Goal: Task Accomplishment & Management: Manage account settings

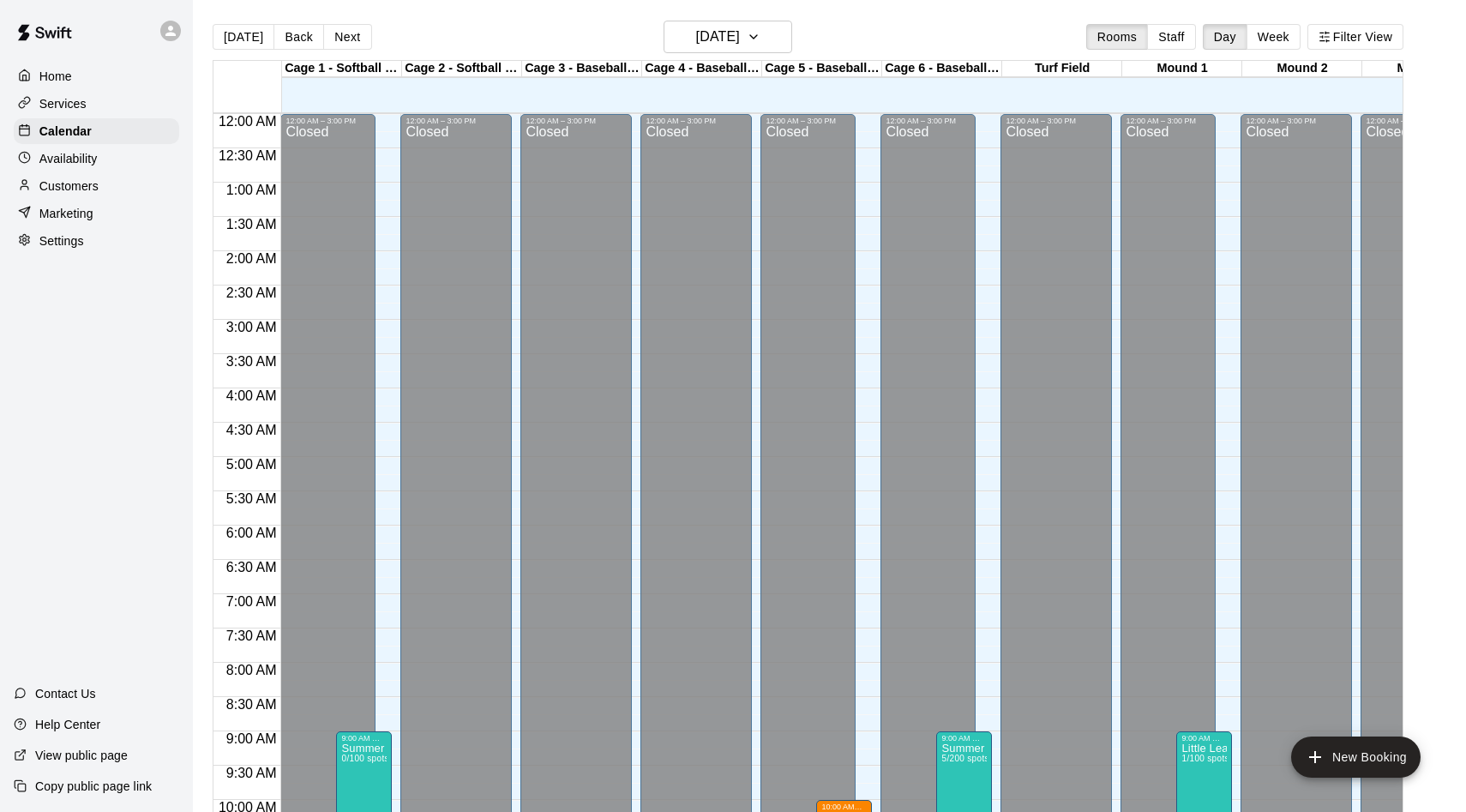
scroll to position [878, 0]
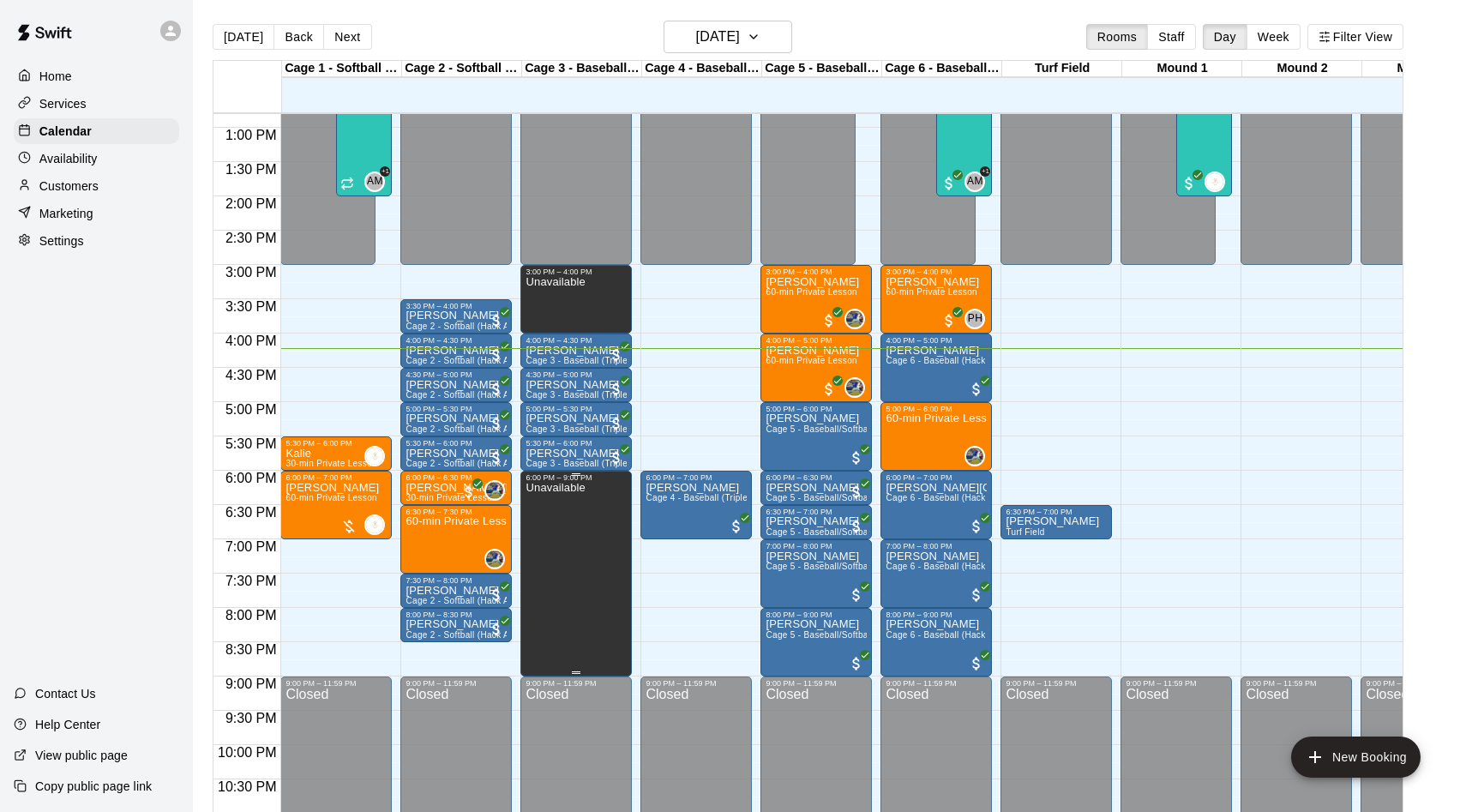
click at [543, 545] on icon "delete" at bounding box center [543, 542] width 12 height 15
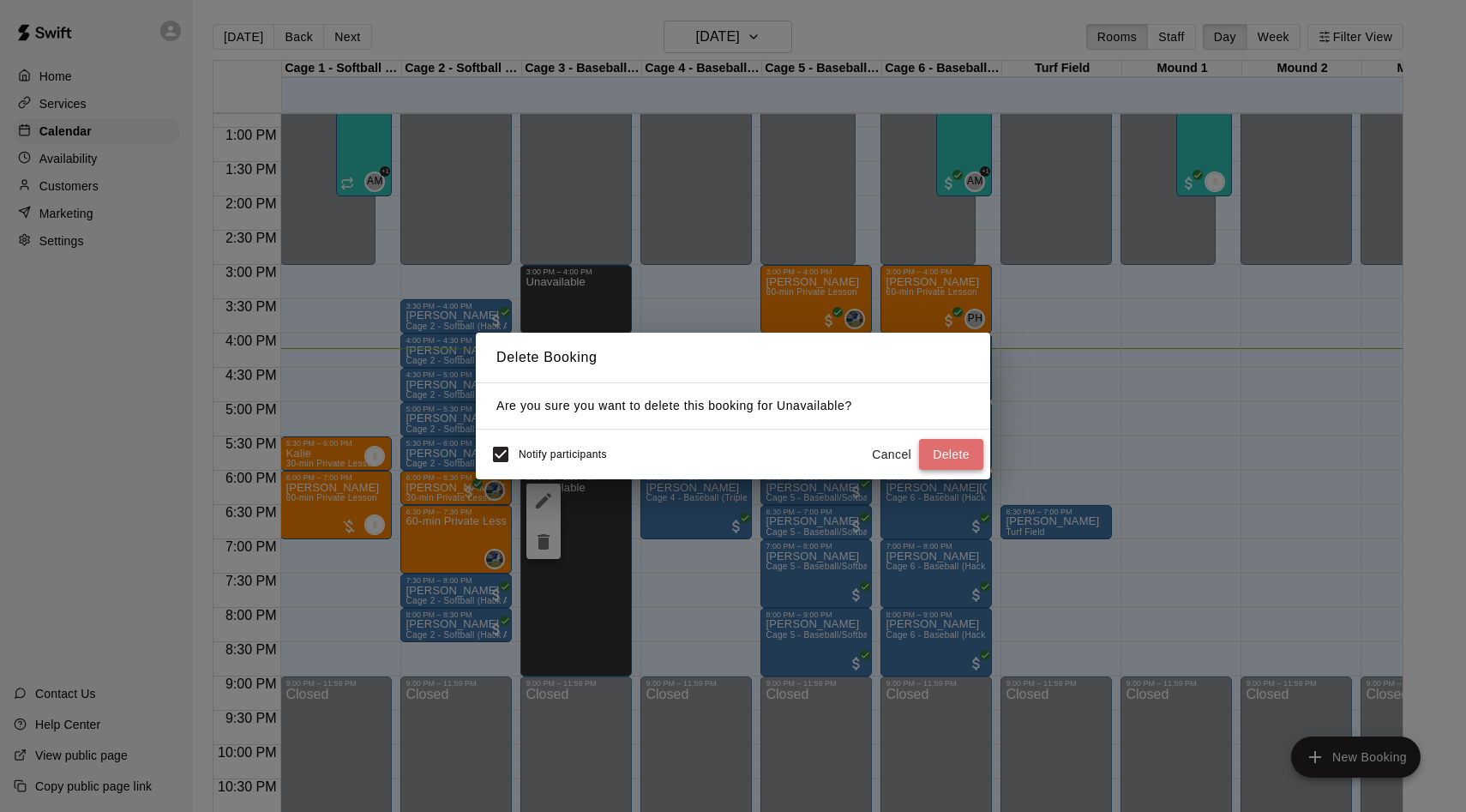
click at [944, 456] on button "Delete" at bounding box center [951, 454] width 65 height 31
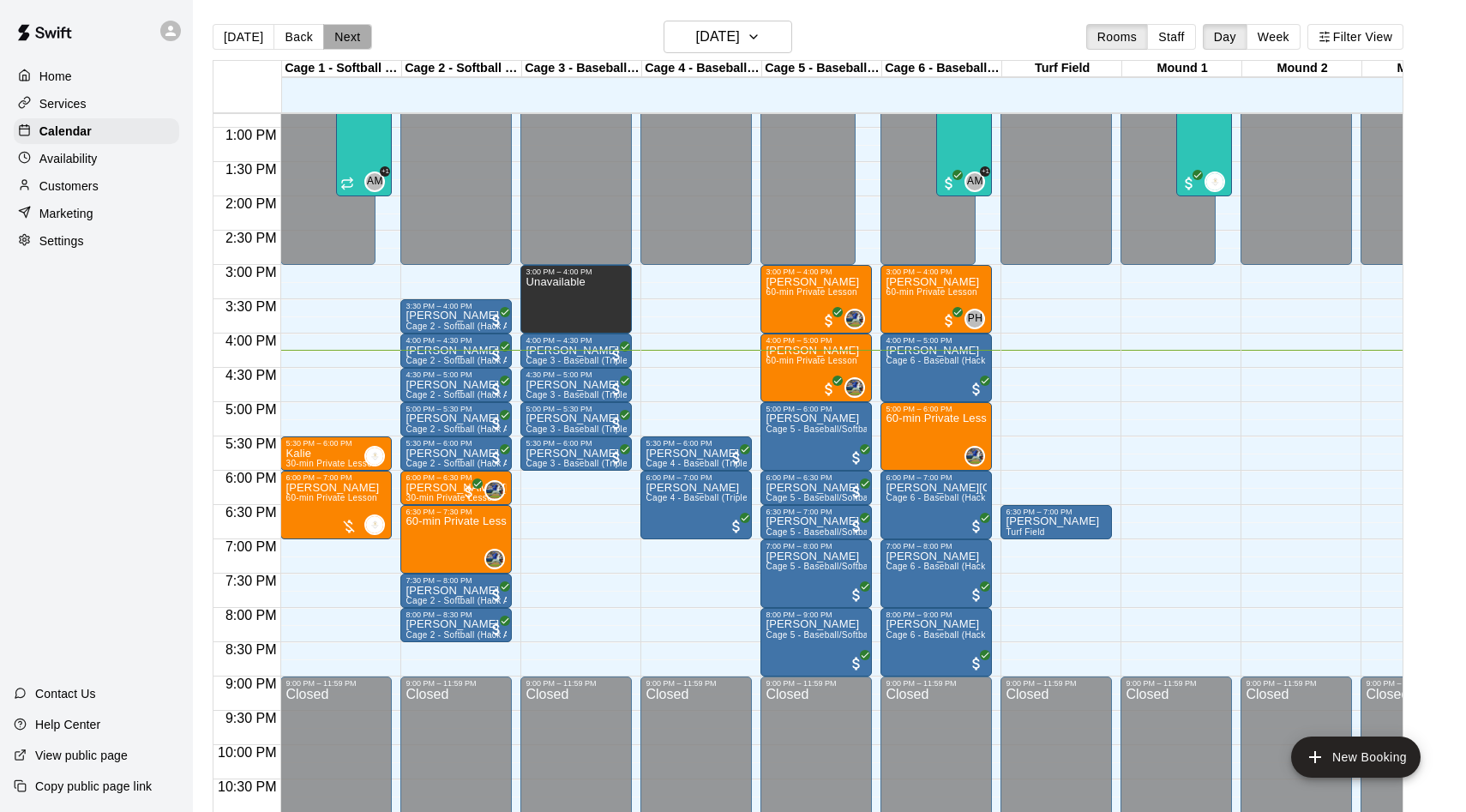
click at [334, 34] on button "Next" at bounding box center [347, 36] width 48 height 26
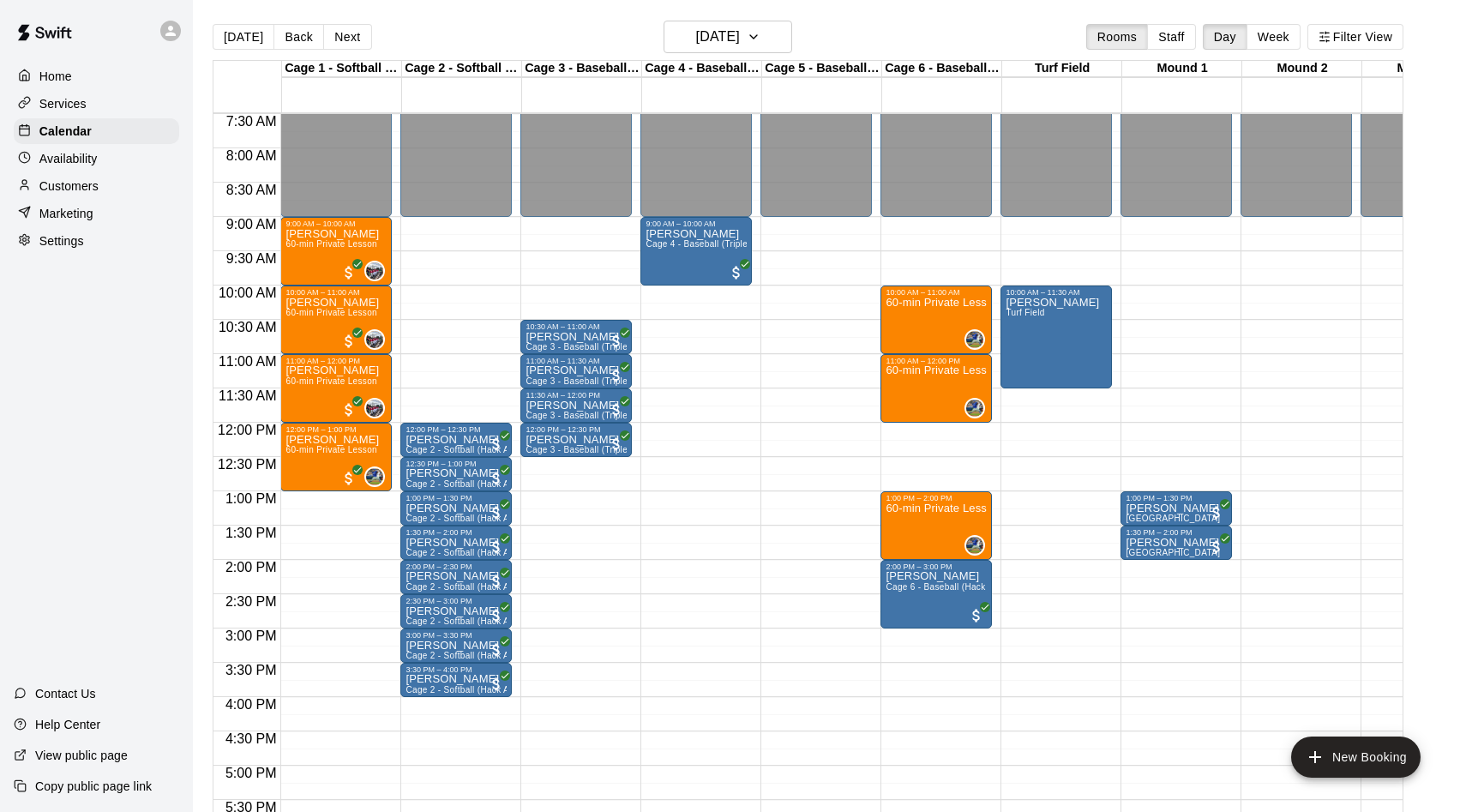
scroll to position [508, 0]
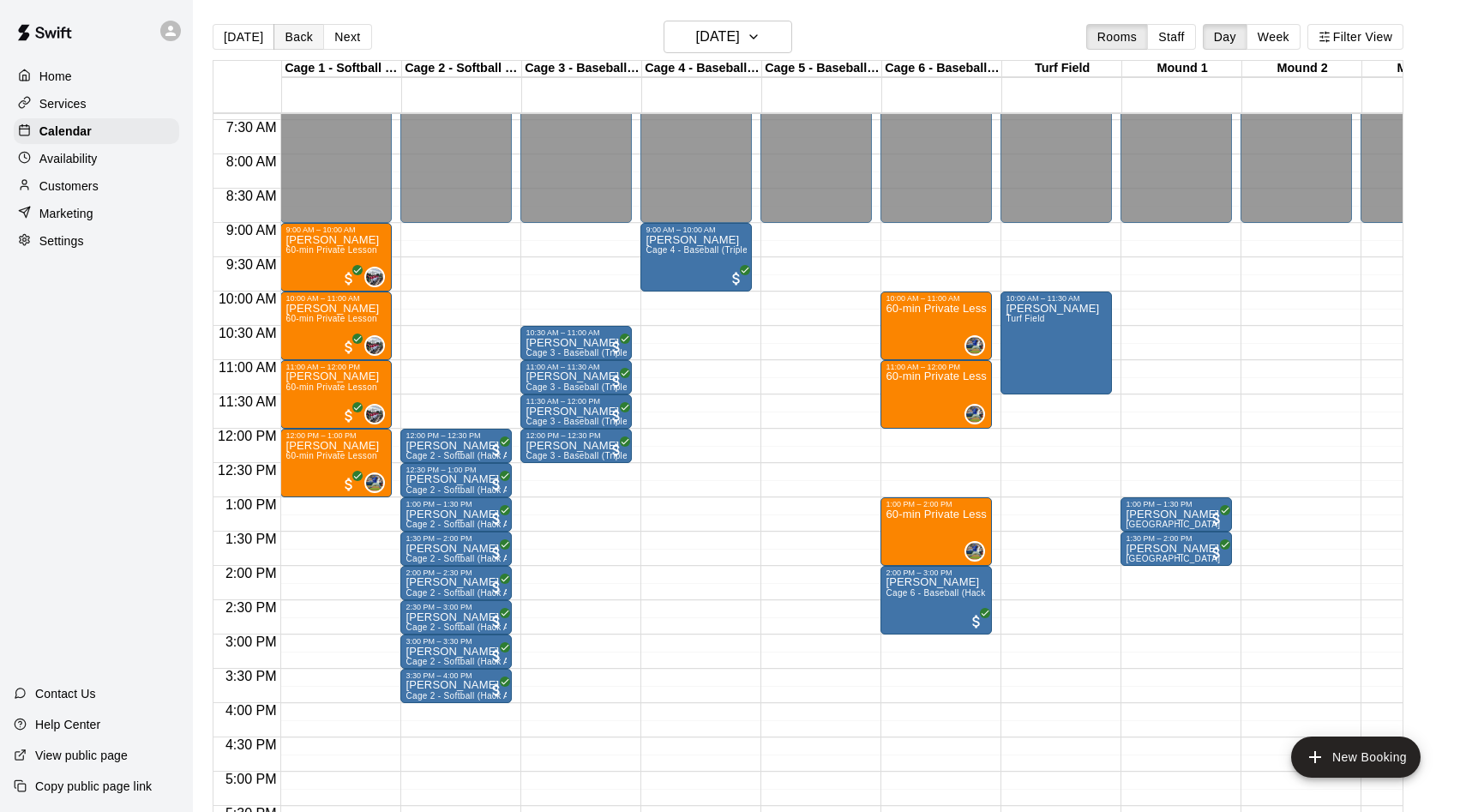
click at [294, 30] on button "Back" at bounding box center [299, 36] width 50 height 26
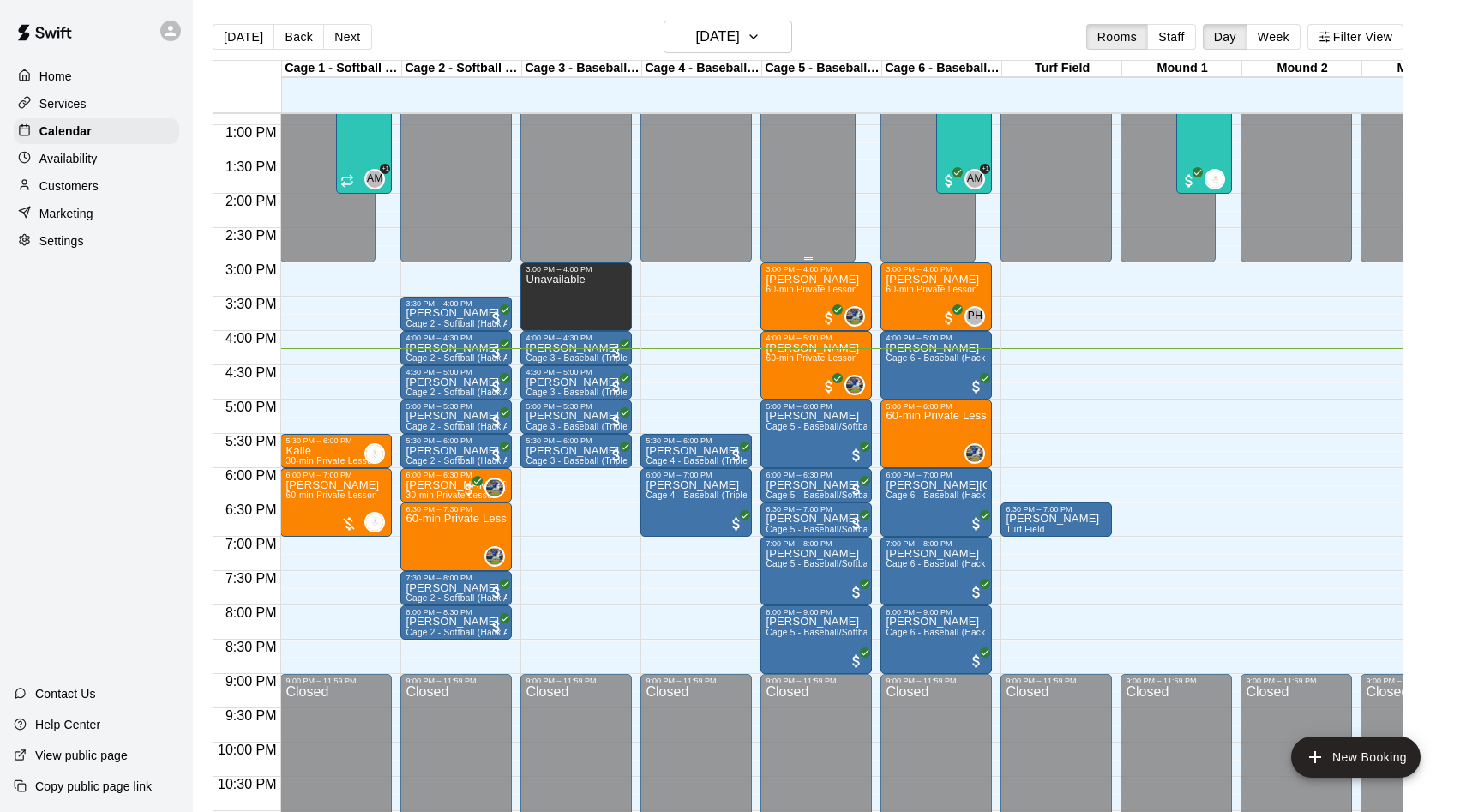
scroll to position [884, 0]
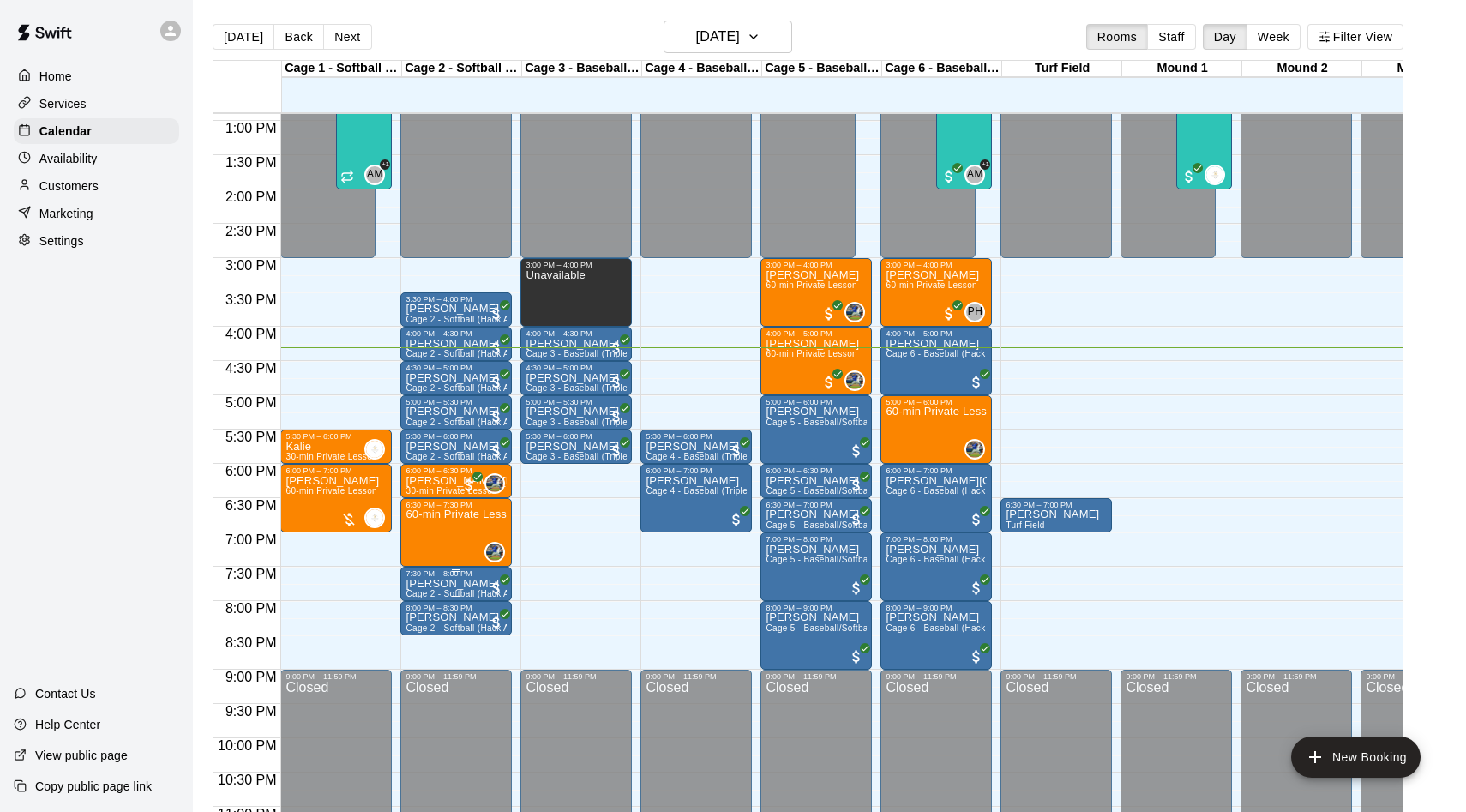
click at [472, 574] on div "7:30 PM – 8:00 PM" at bounding box center [456, 572] width 101 height 9
click at [420, 640] on button "edit" at bounding box center [423, 628] width 34 height 33
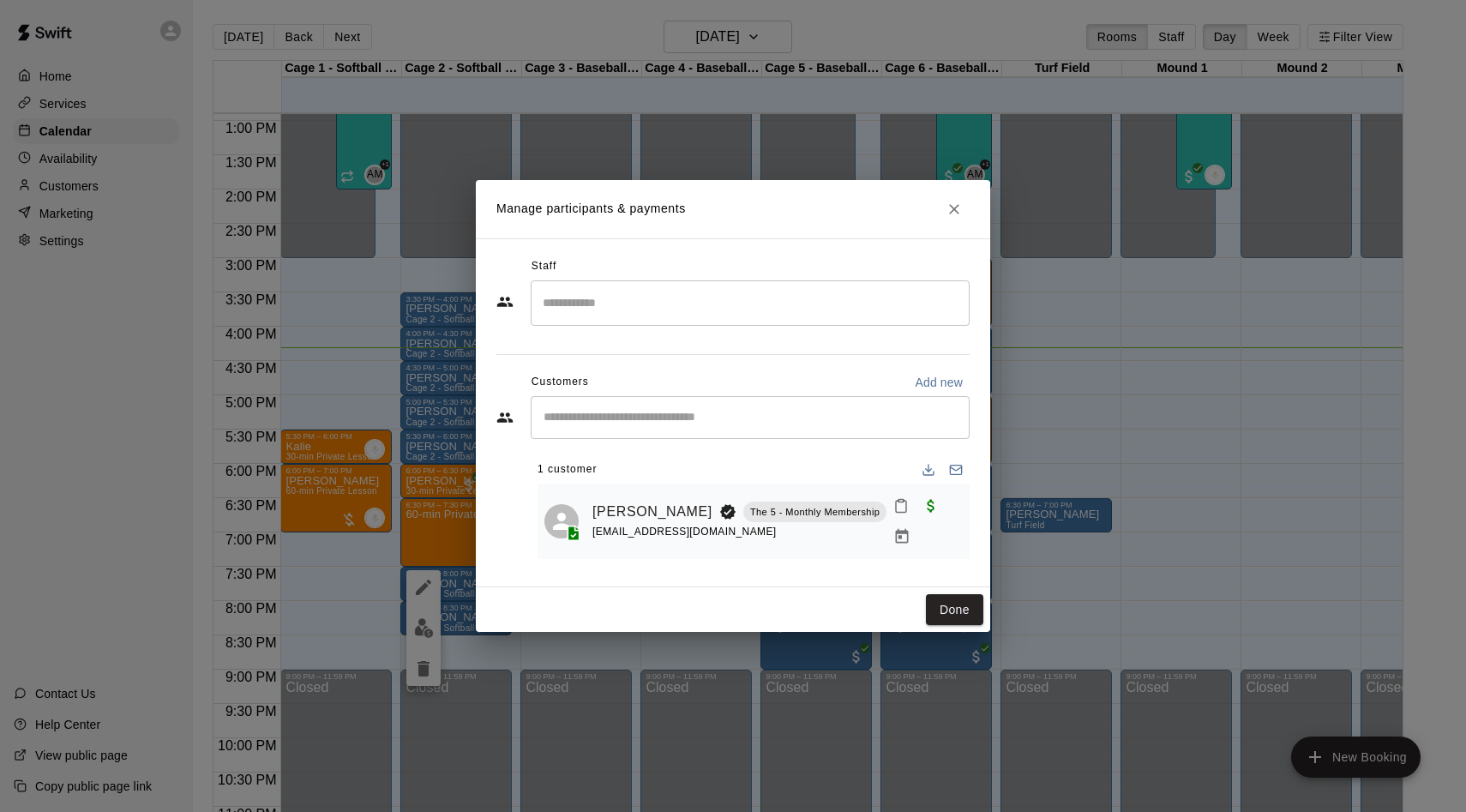
click at [944, 207] on button "Close" at bounding box center [954, 209] width 30 height 30
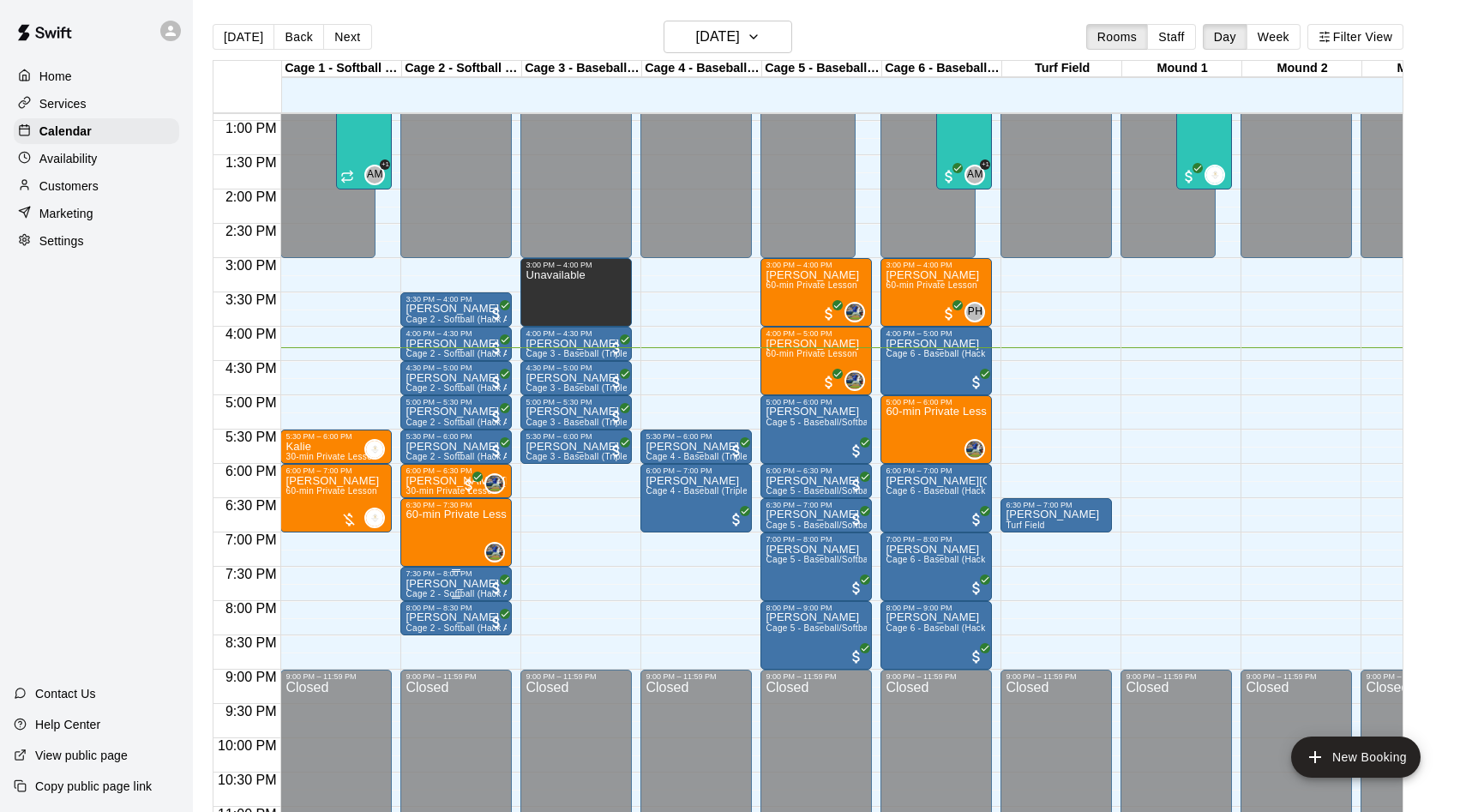
click at [413, 584] on p "[PERSON_NAME]" at bounding box center [456, 584] width 101 height 0
click at [429, 684] on icon "delete" at bounding box center [423, 684] width 21 height 21
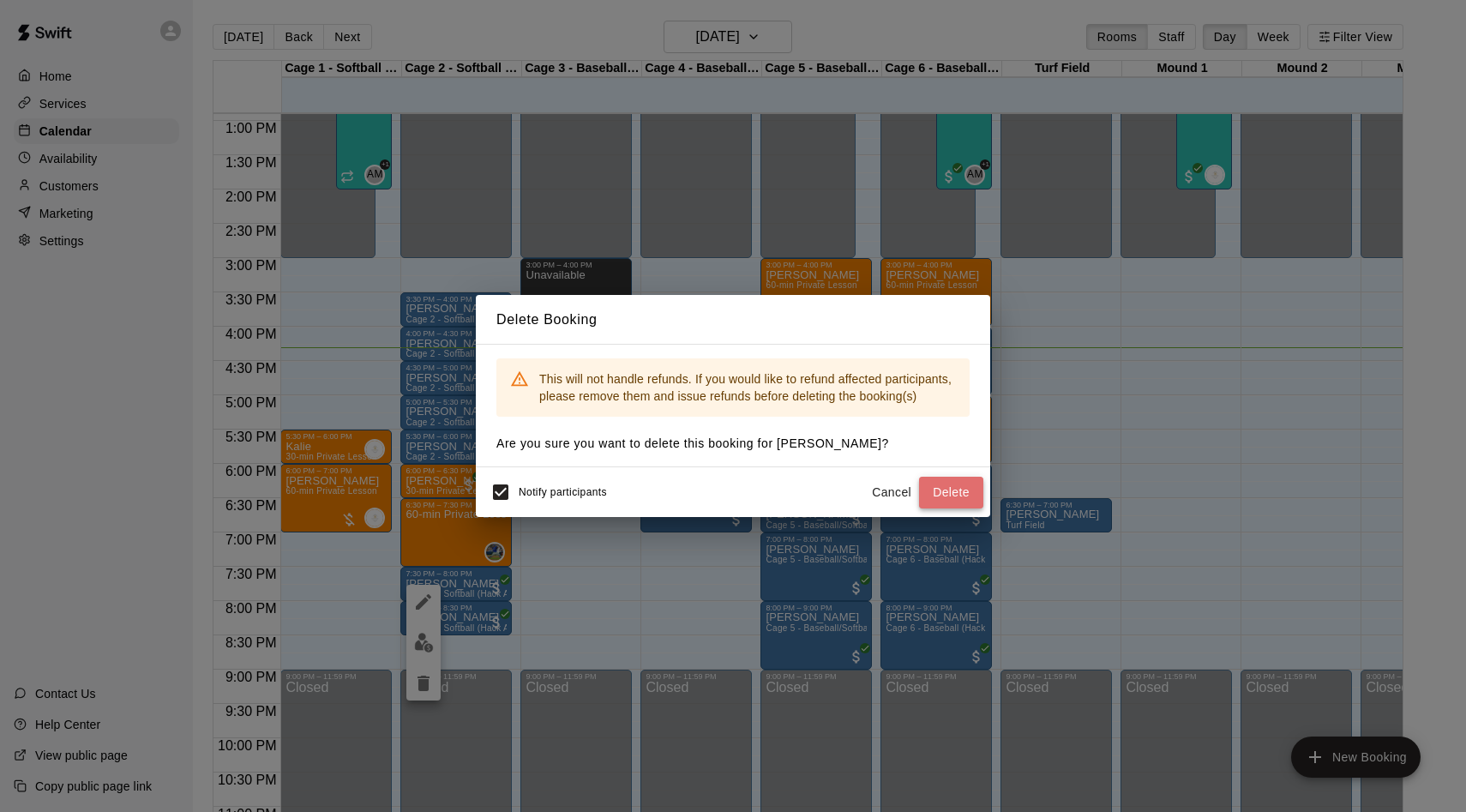
click at [938, 481] on button "Delete" at bounding box center [951, 492] width 65 height 31
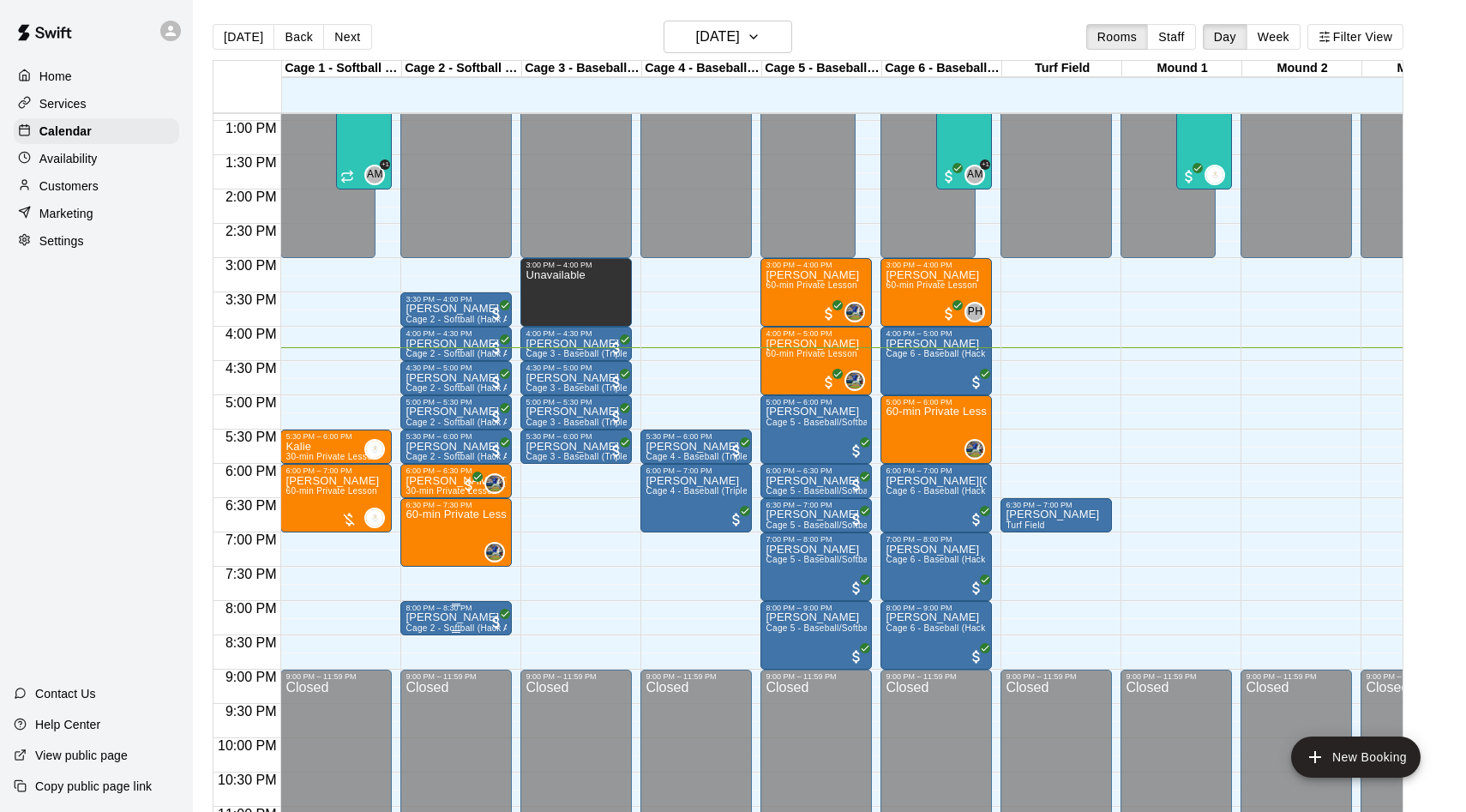
click at [426, 705] on icon "delete" at bounding box center [423, 712] width 21 height 21
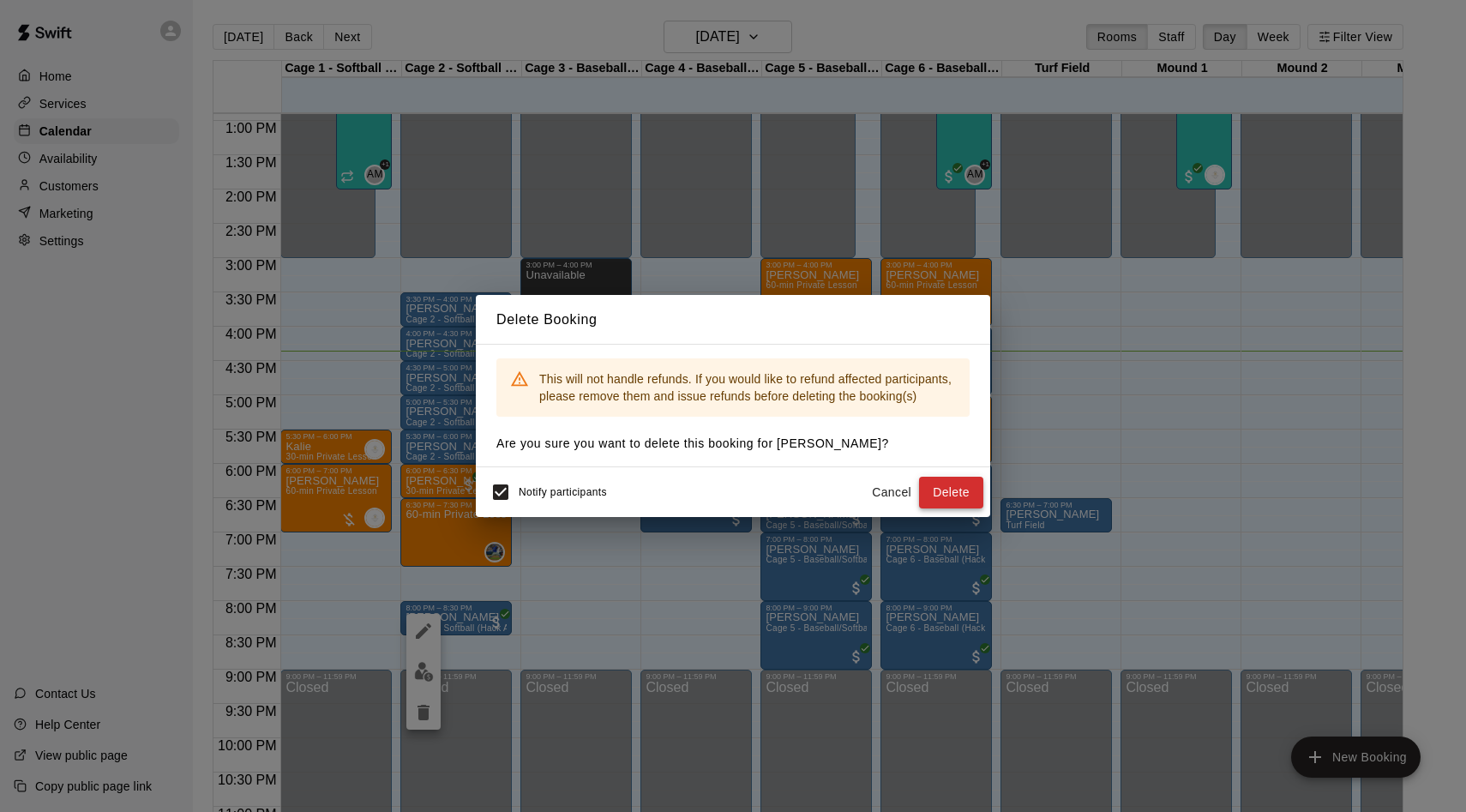
click at [946, 488] on button "Delete" at bounding box center [951, 492] width 65 height 31
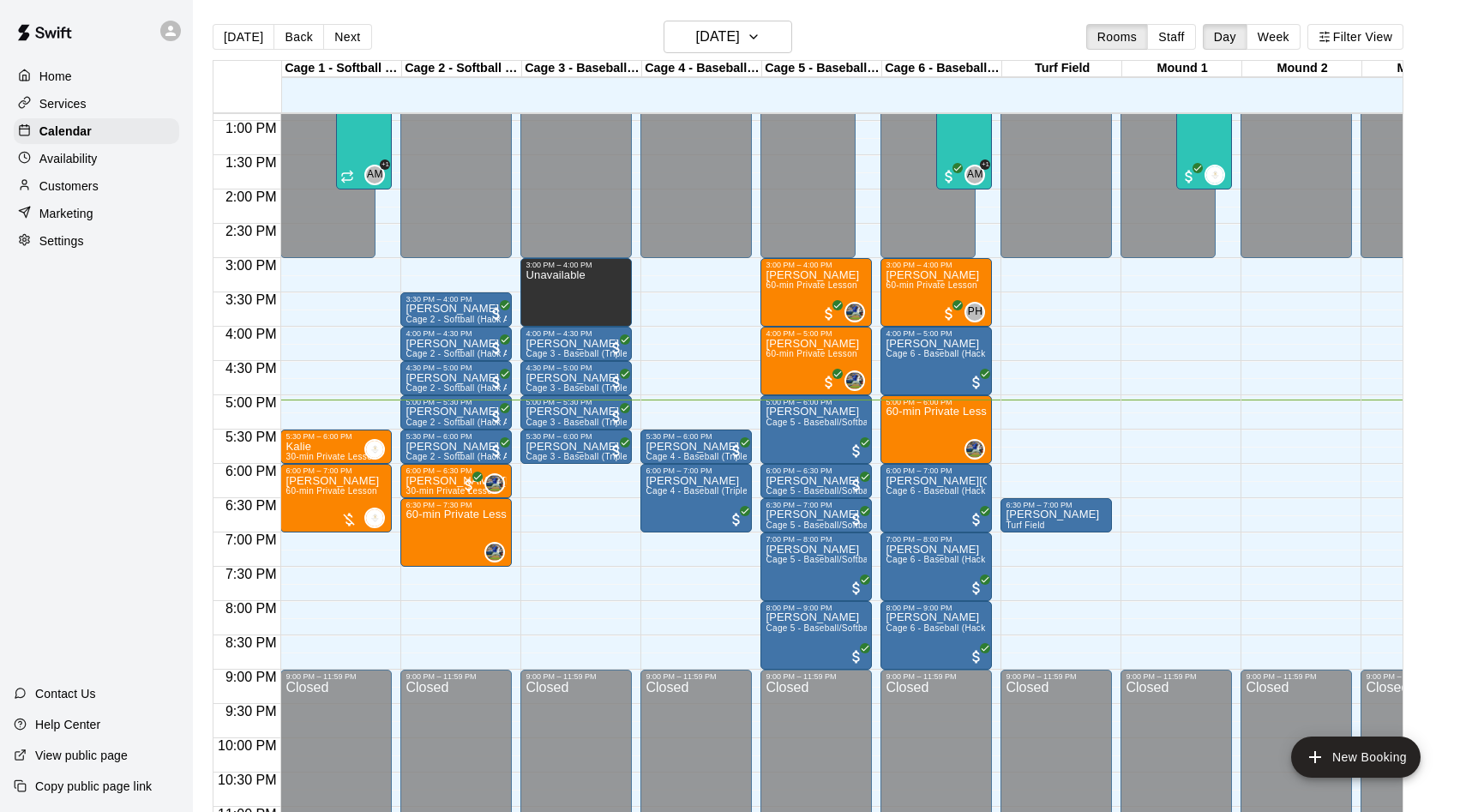
click at [59, 198] on div "Home Services Calendar Availability Customers Marketing Settings" at bounding box center [96, 159] width 193 height 194
click at [1352, 751] on button "New Booking" at bounding box center [1356, 756] width 129 height 41
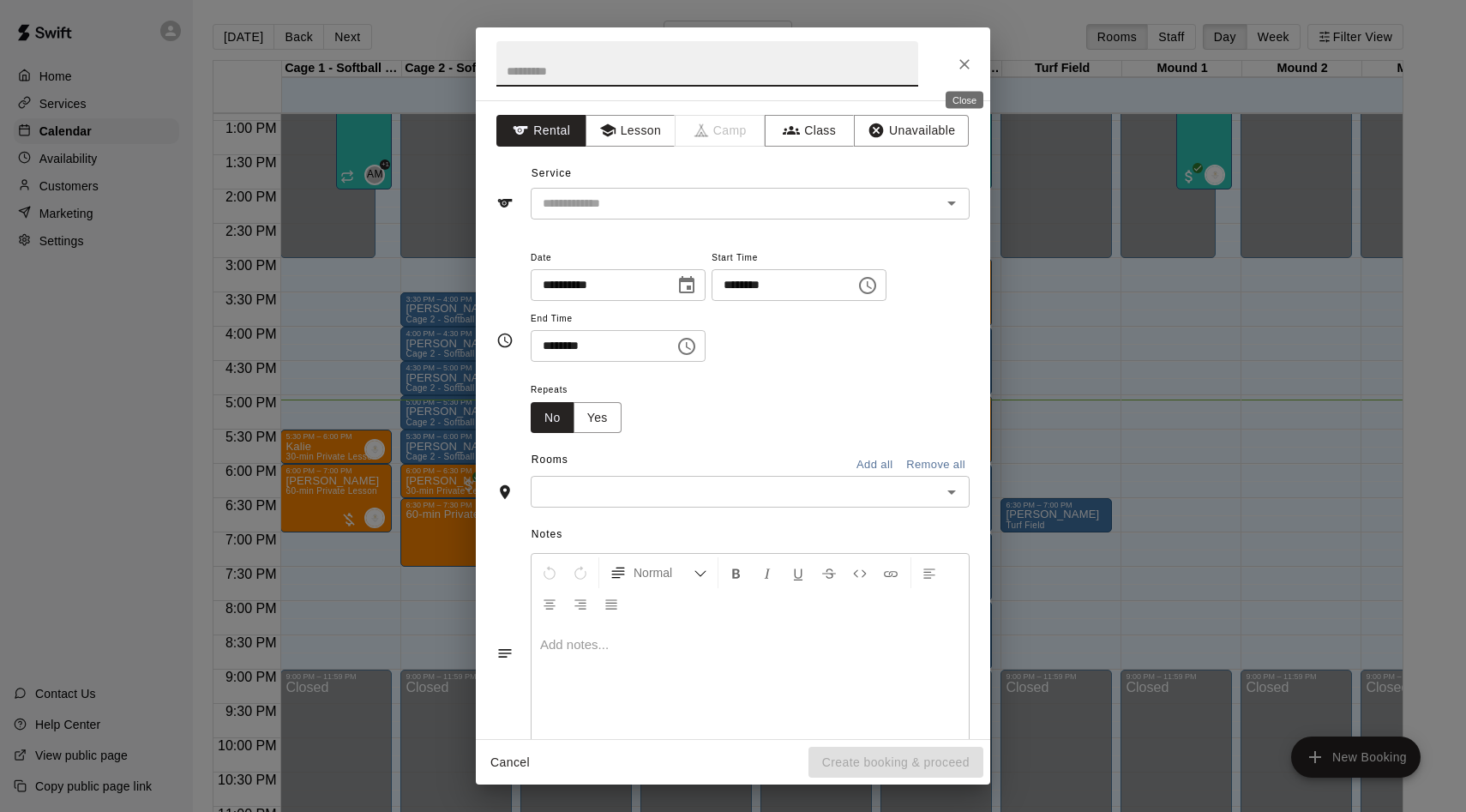
click at [965, 60] on icon "Close" at bounding box center [965, 65] width 17 height 17
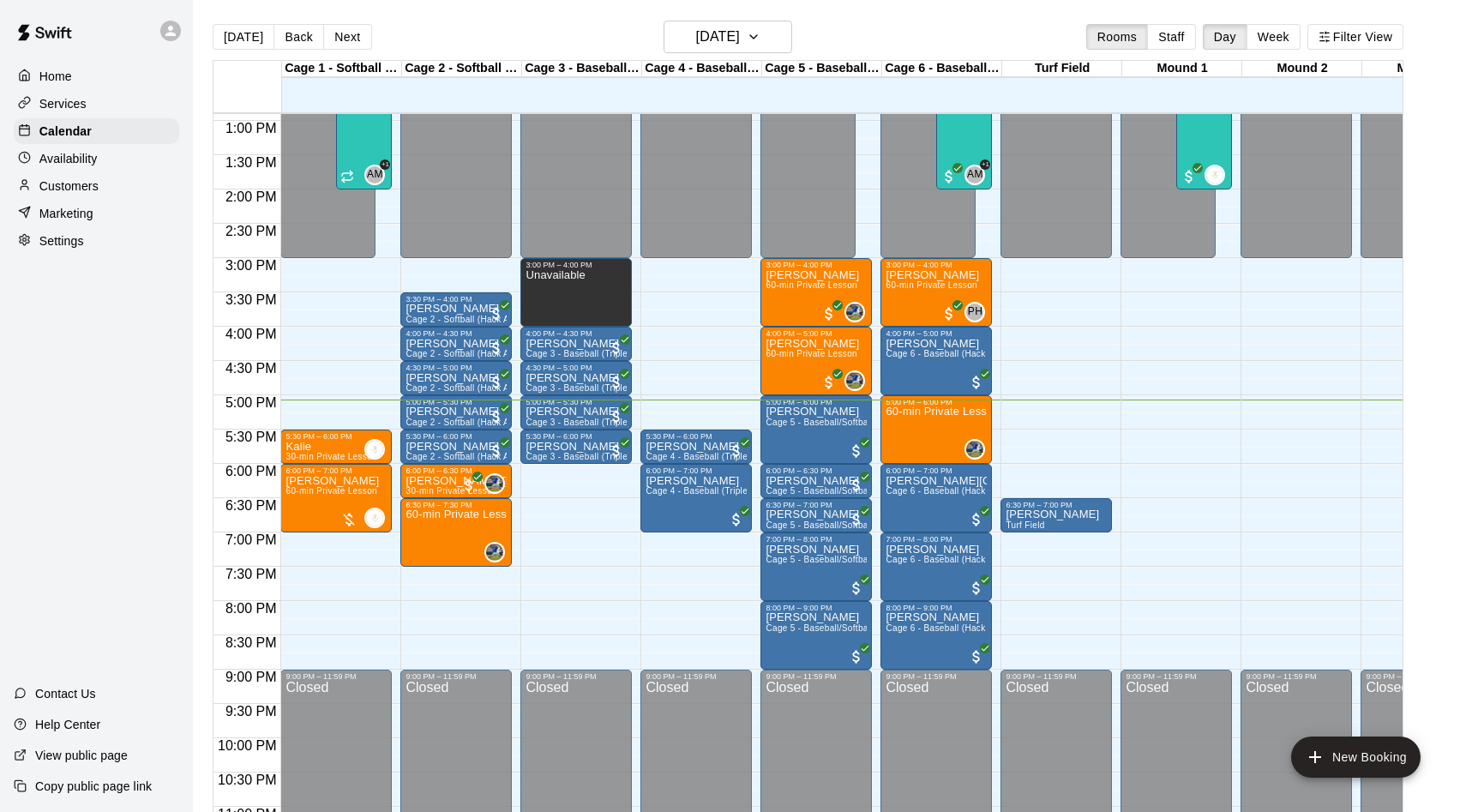
click at [87, 171] on div "Home Services Calendar Availability Customers Marketing Settings" at bounding box center [96, 159] width 193 height 194
click at [87, 200] on div "Home Services Calendar Availability Customers Marketing Settings" at bounding box center [96, 159] width 193 height 194
click at [87, 195] on div "Customers" at bounding box center [96, 185] width 166 height 26
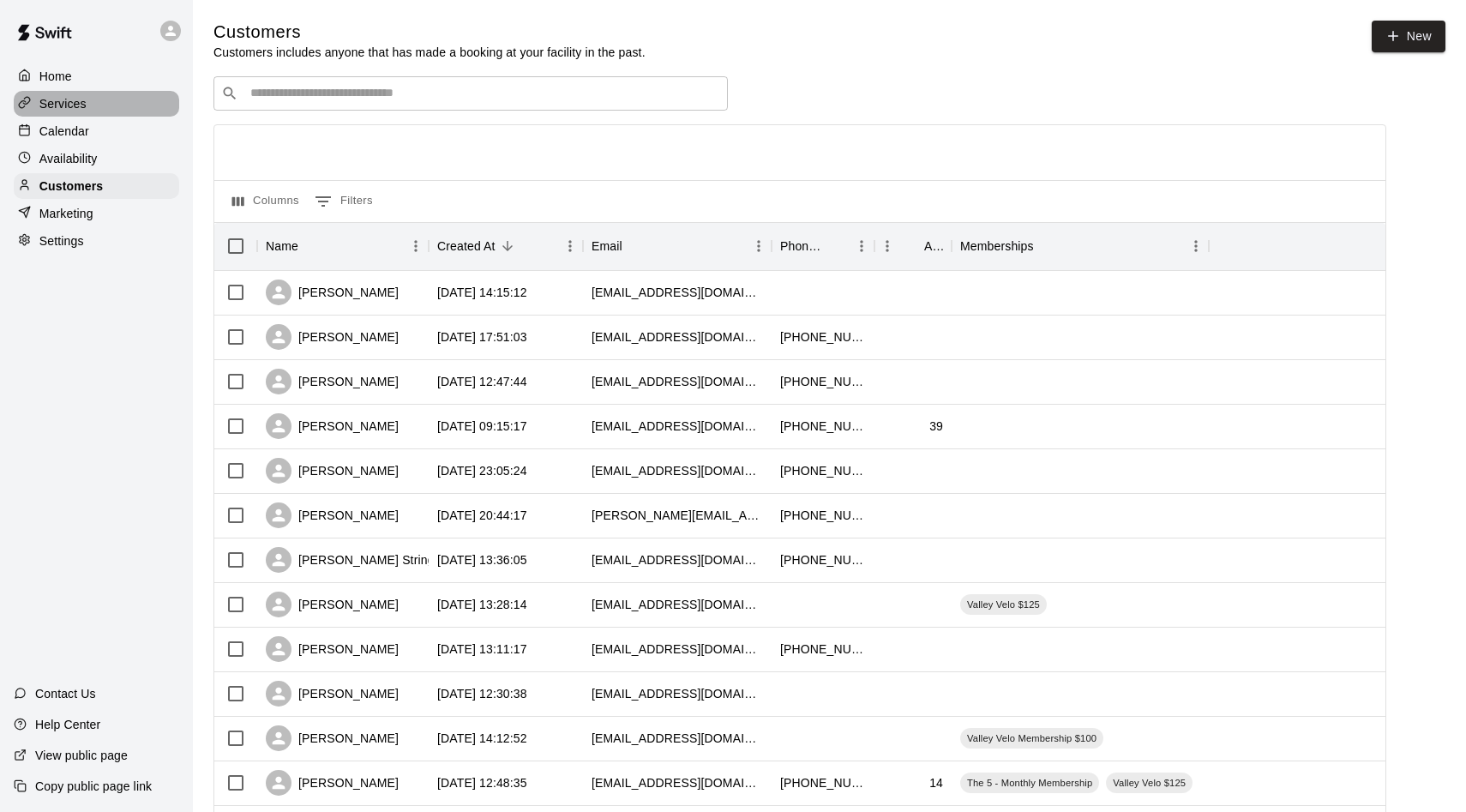
click at [88, 112] on div "Services" at bounding box center [96, 104] width 166 height 26
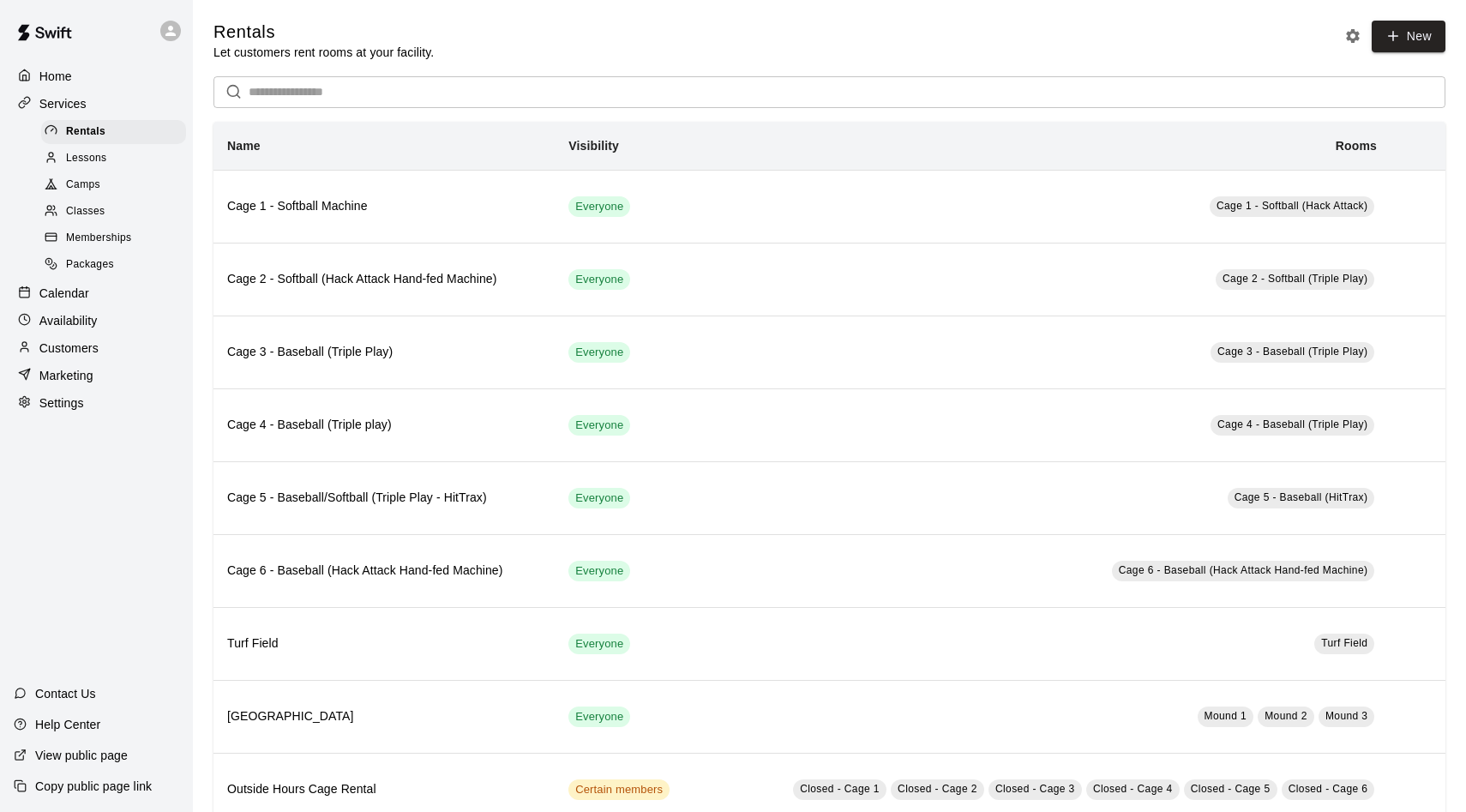
click at [80, 161] on span "Lessons" at bounding box center [86, 159] width 41 height 17
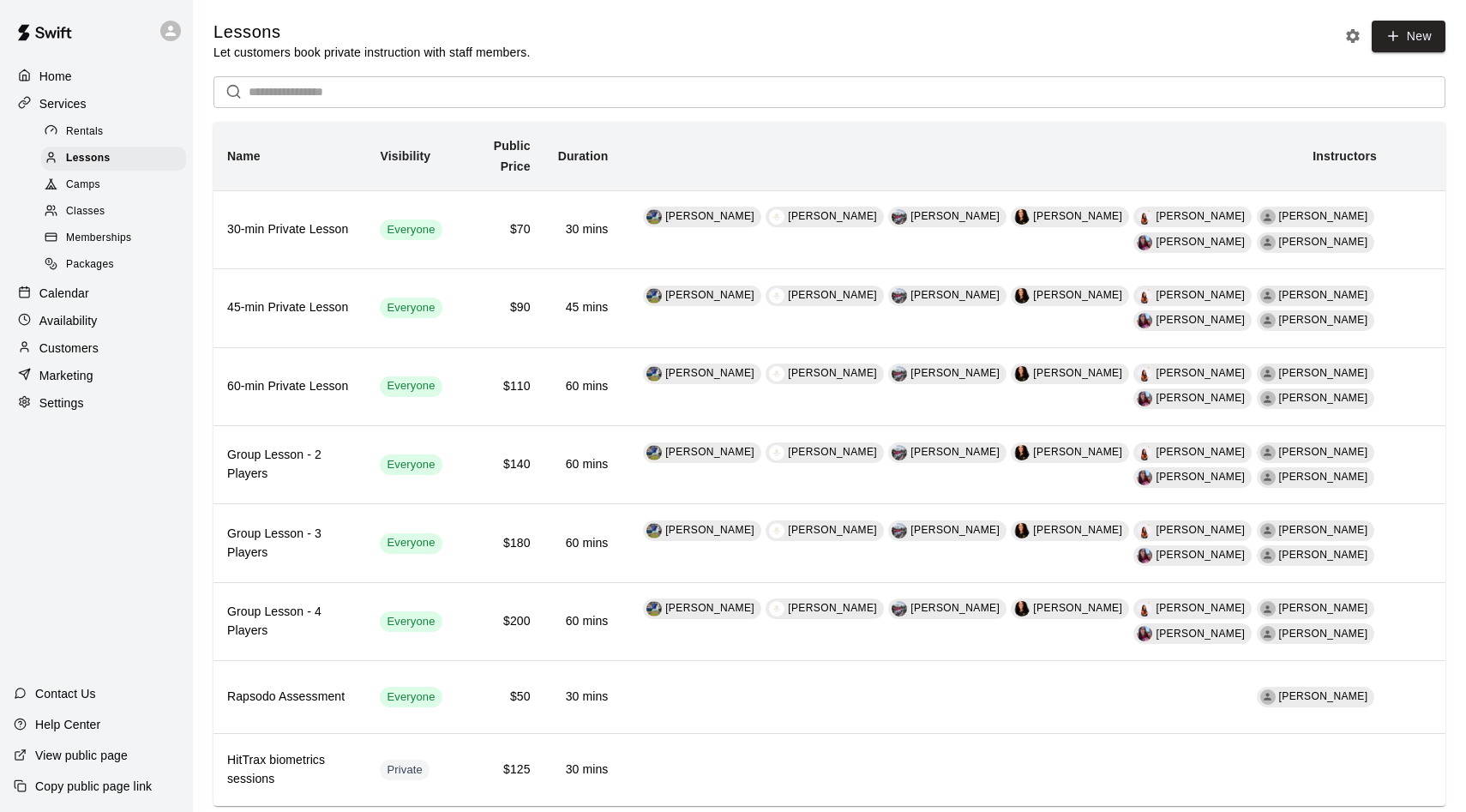
click at [426, 96] on input "text" at bounding box center [847, 91] width 1197 height 31
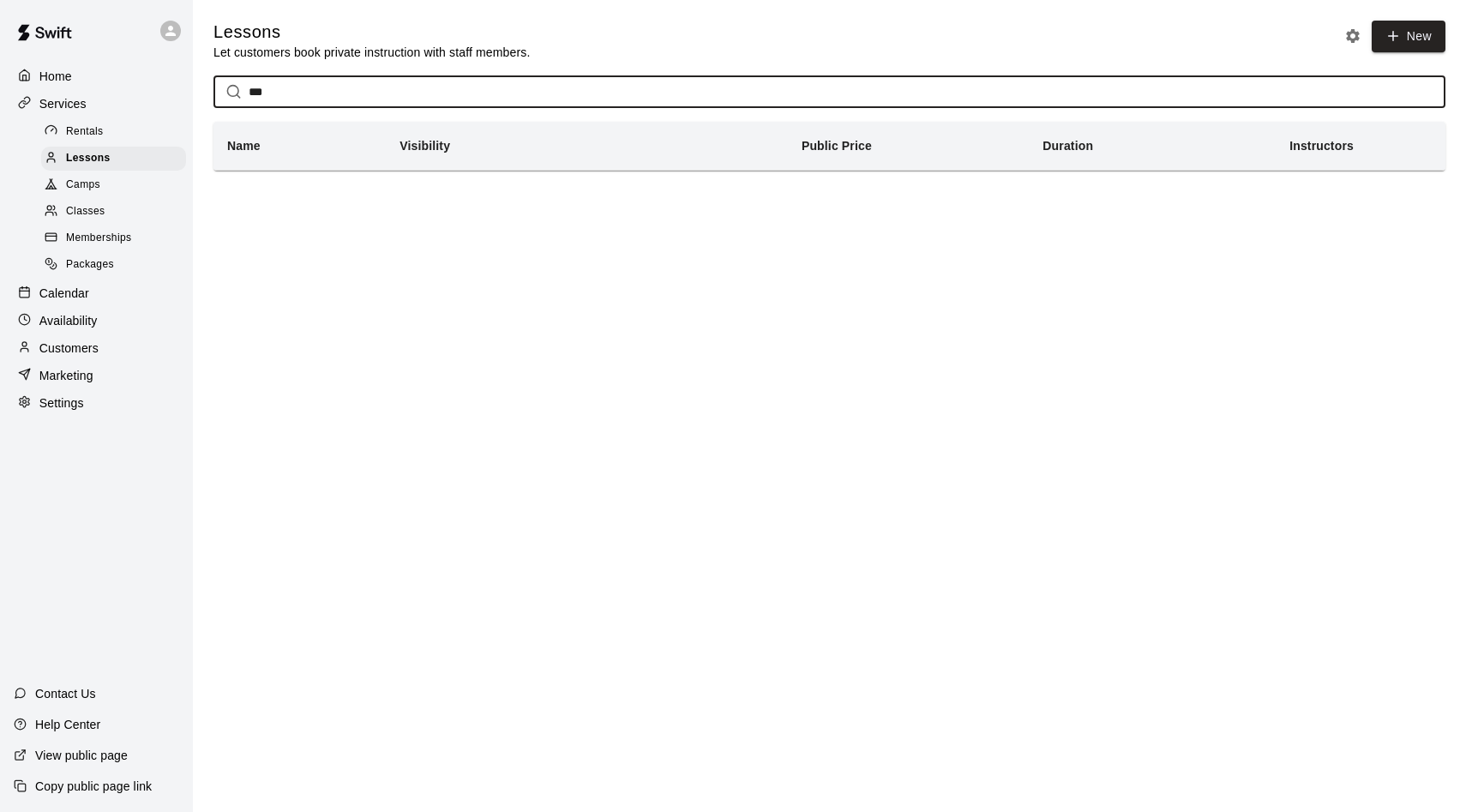
type input "***"
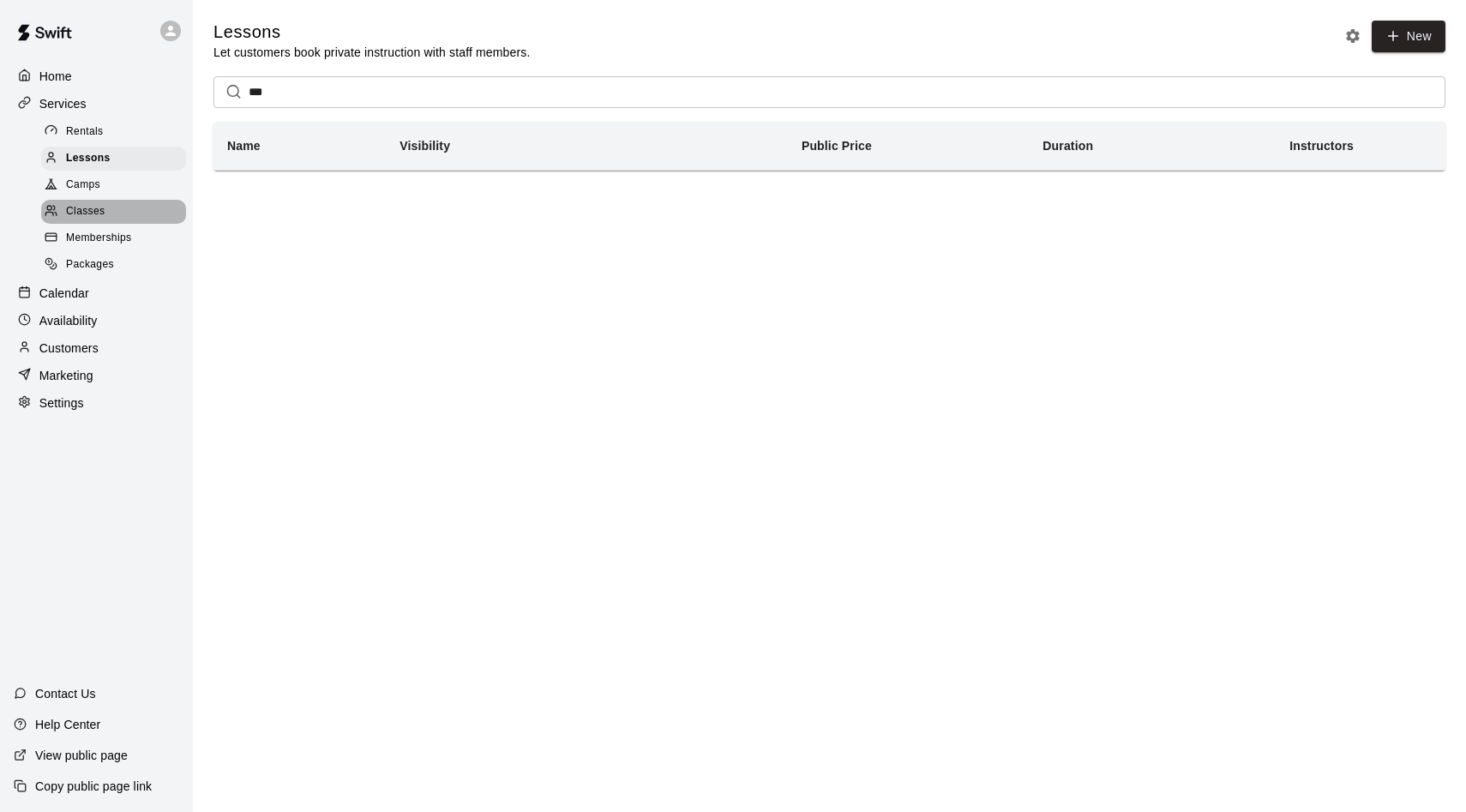
click at [106, 214] on div "Classes" at bounding box center [113, 211] width 145 height 24
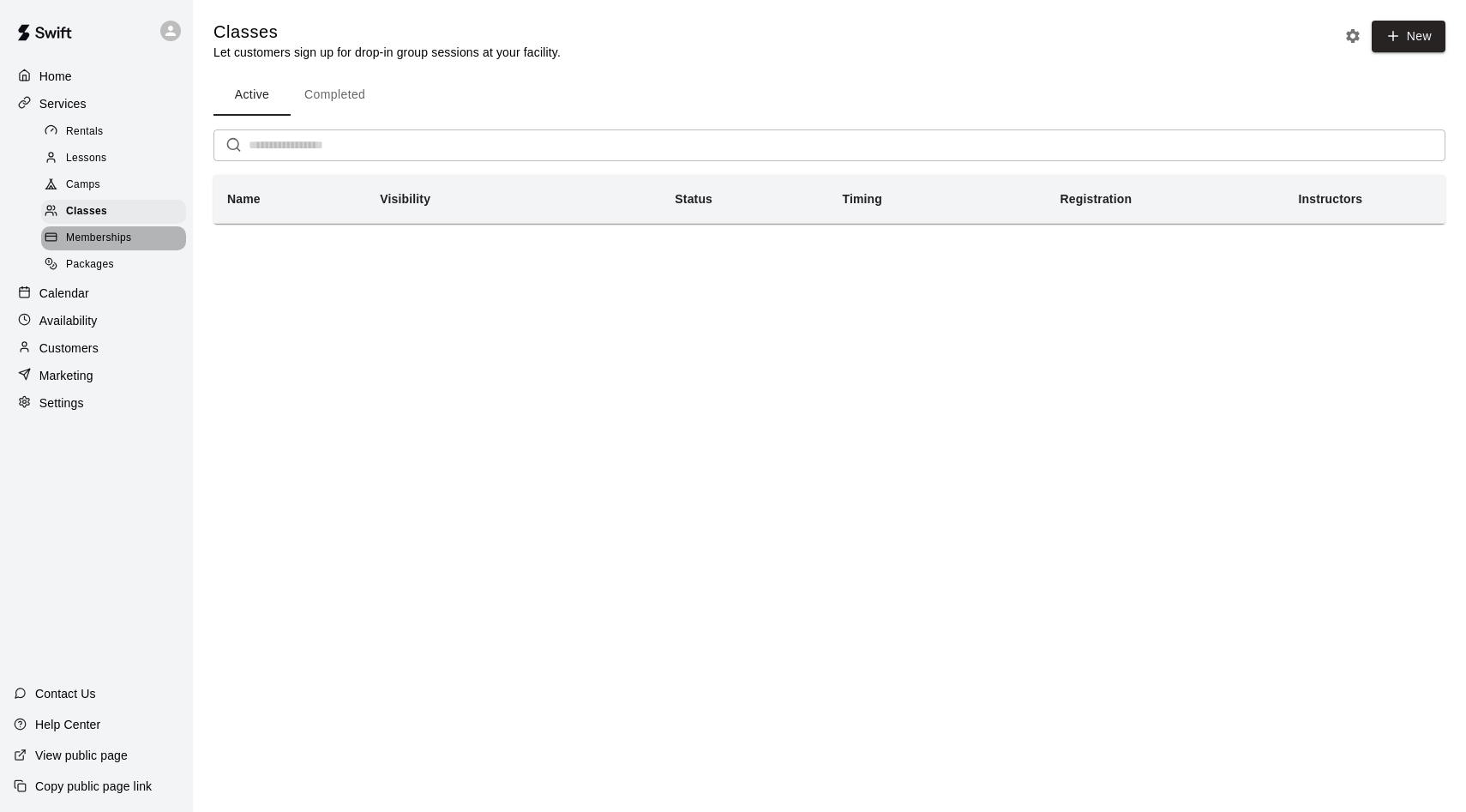
click at [108, 242] on span "Memberships" at bounding box center [98, 239] width 66 height 17
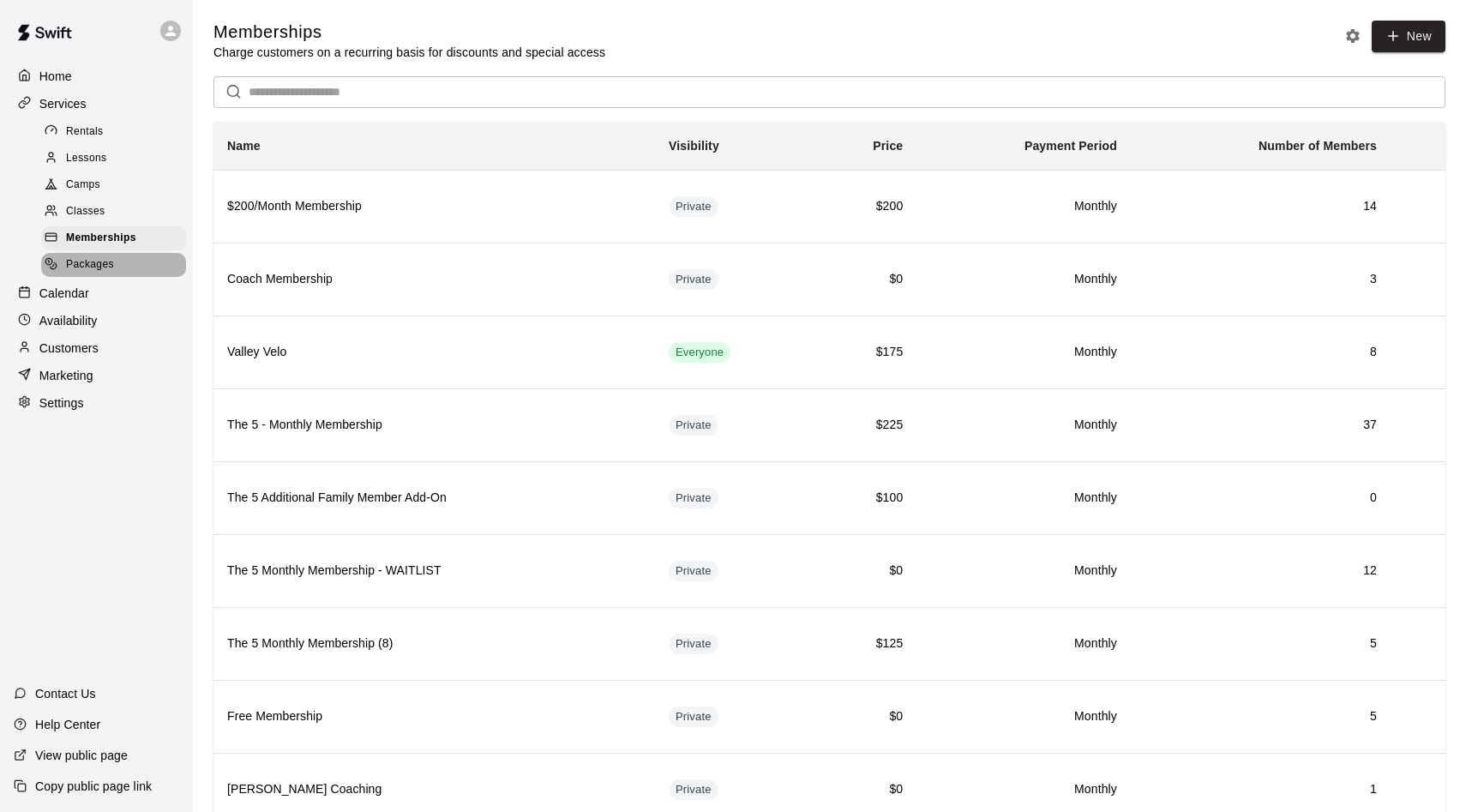
click at [110, 257] on span "Packages" at bounding box center [89, 265] width 48 height 17
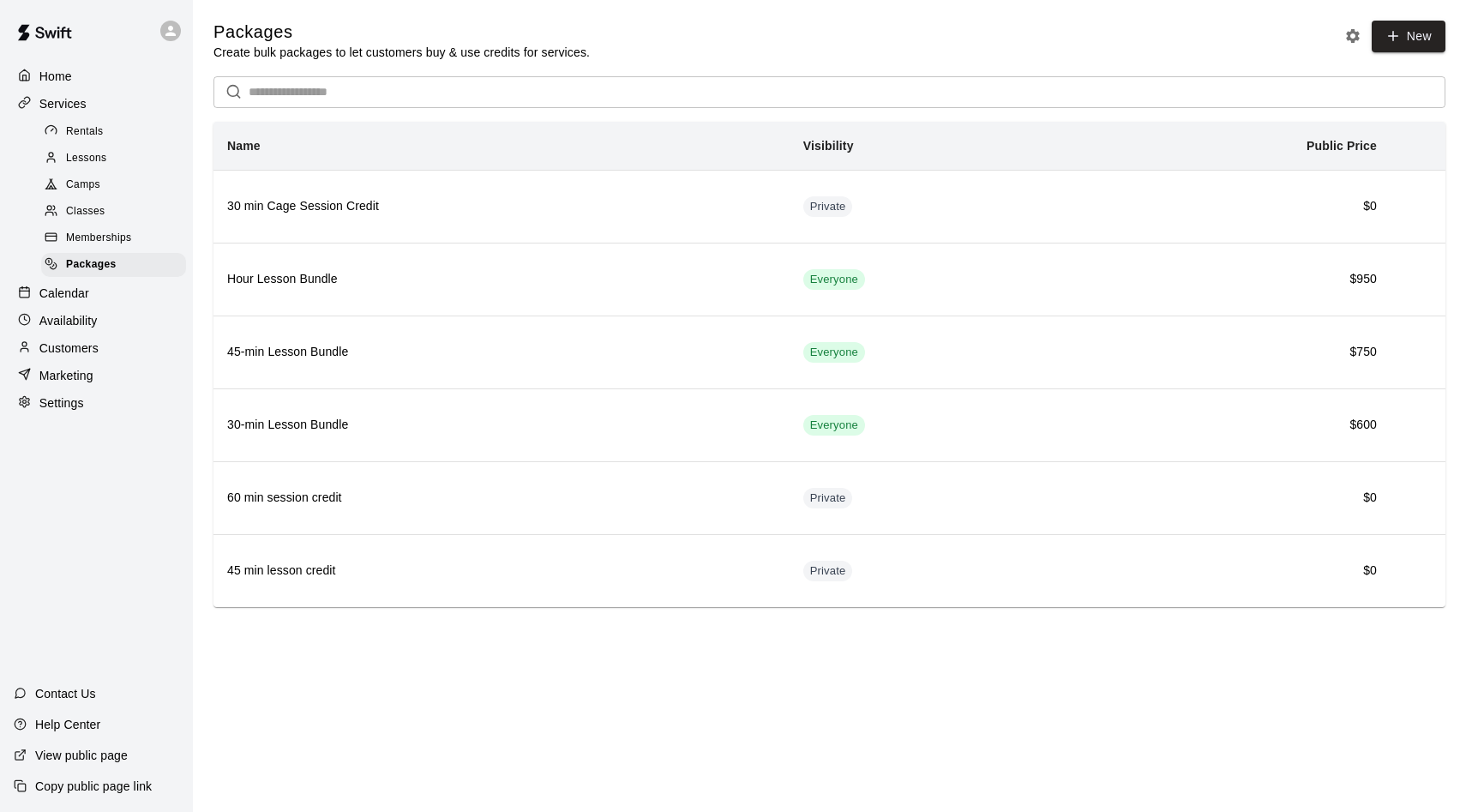
click at [88, 192] on span "Camps" at bounding box center [83, 185] width 34 height 17
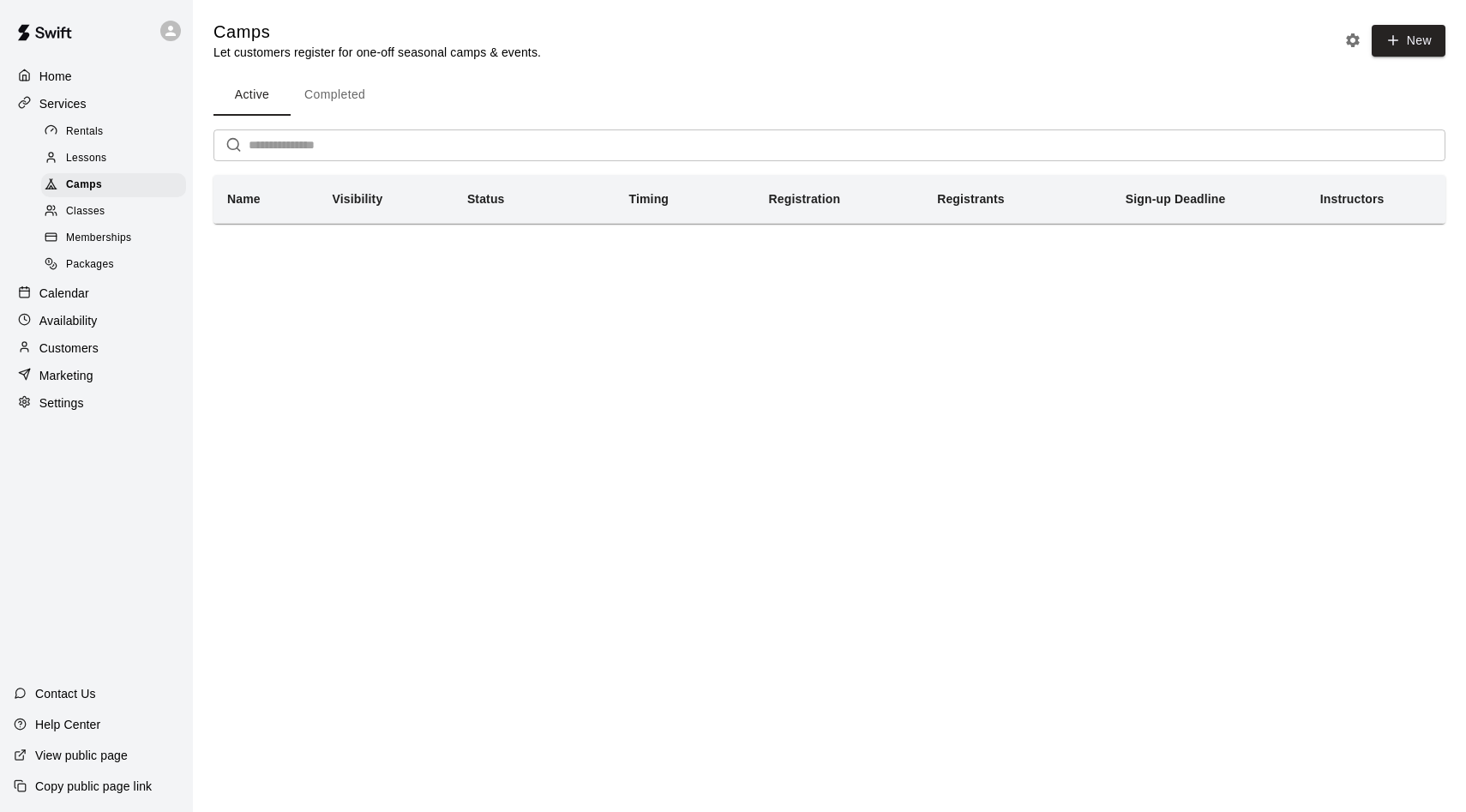
click at [335, 100] on button "Completed" at bounding box center [335, 94] width 88 height 41
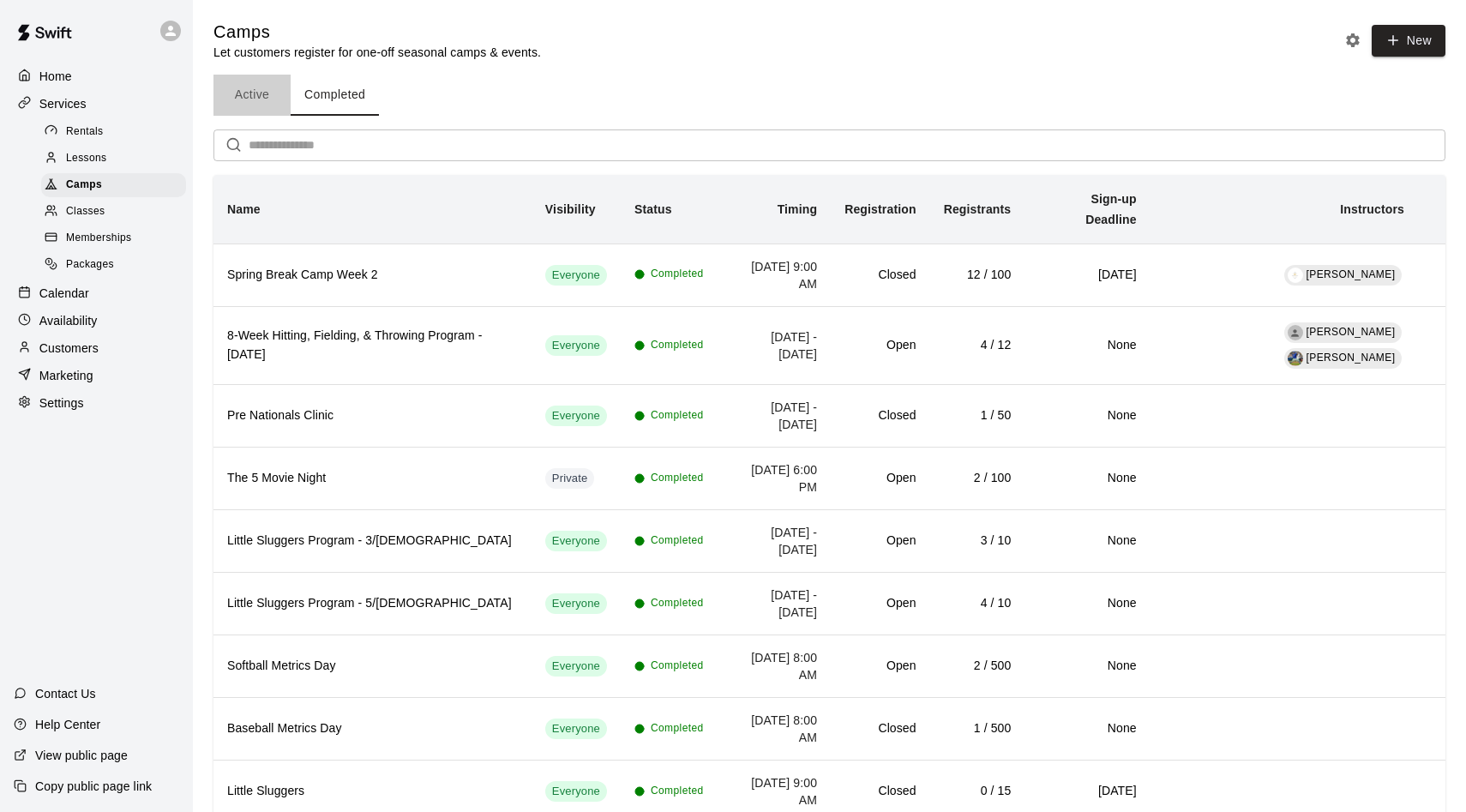
click at [254, 99] on button "Active" at bounding box center [251, 94] width 77 height 41
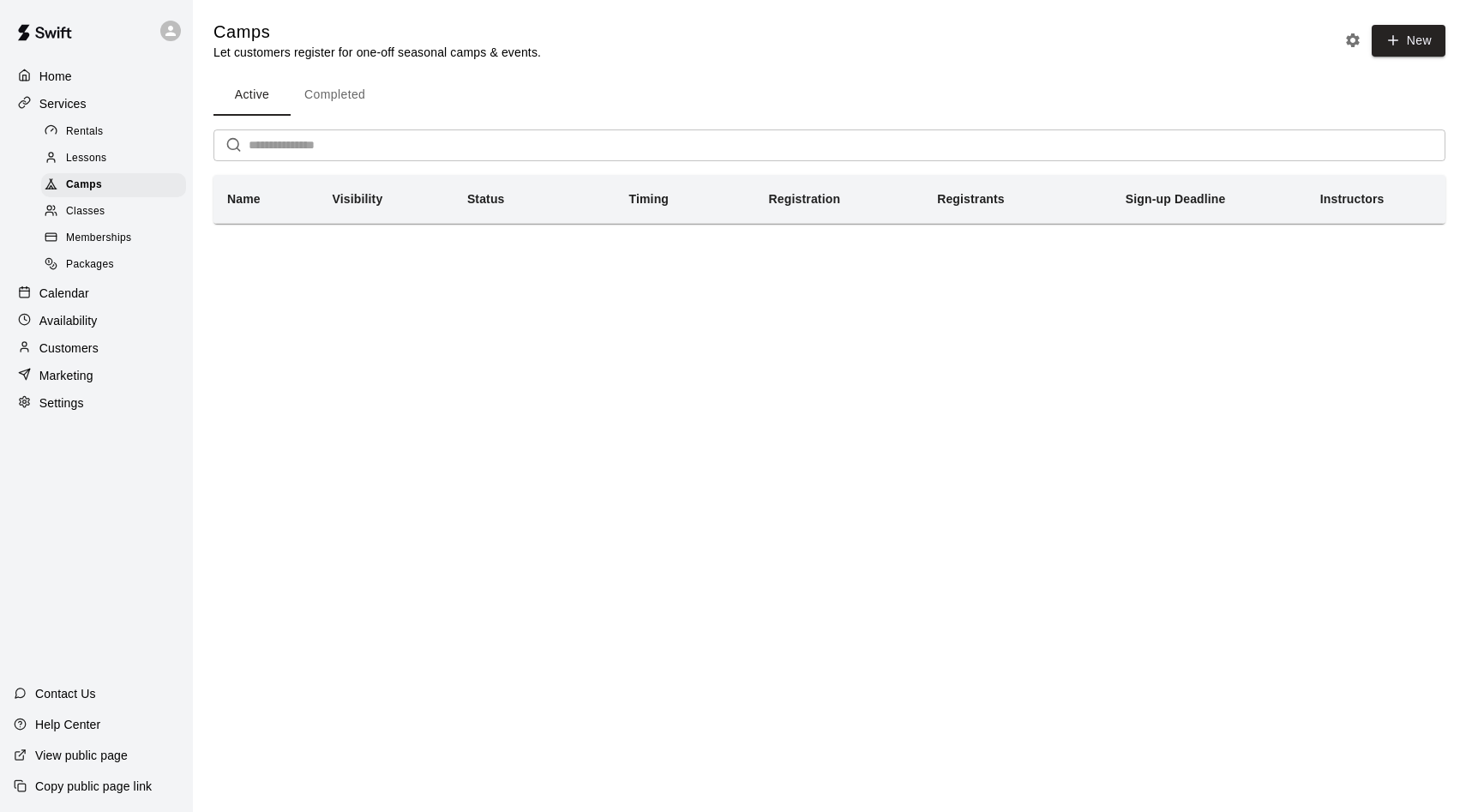
click at [67, 106] on p "Services" at bounding box center [63, 104] width 48 height 17
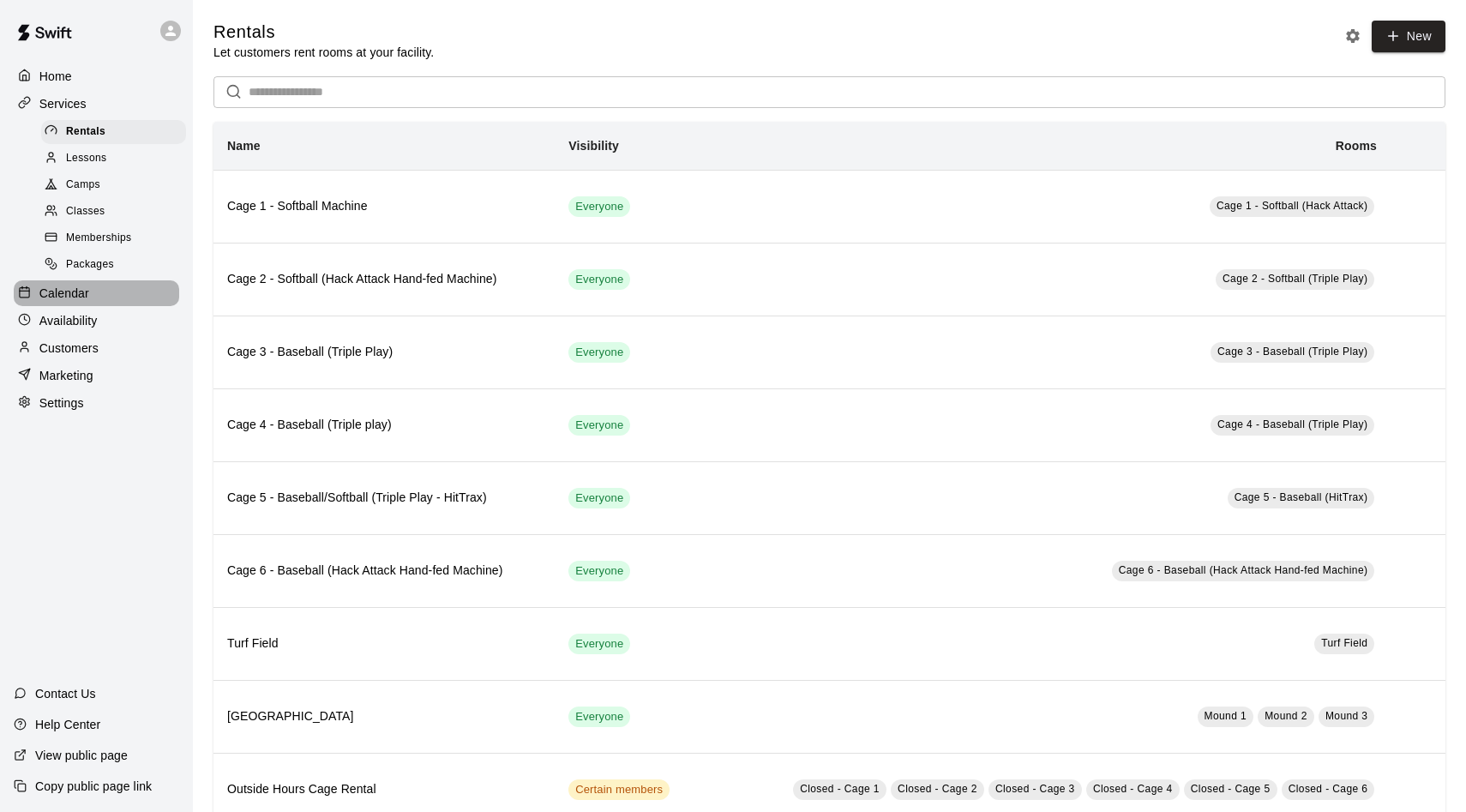
click at [56, 297] on p "Calendar" at bounding box center [64, 293] width 49 height 17
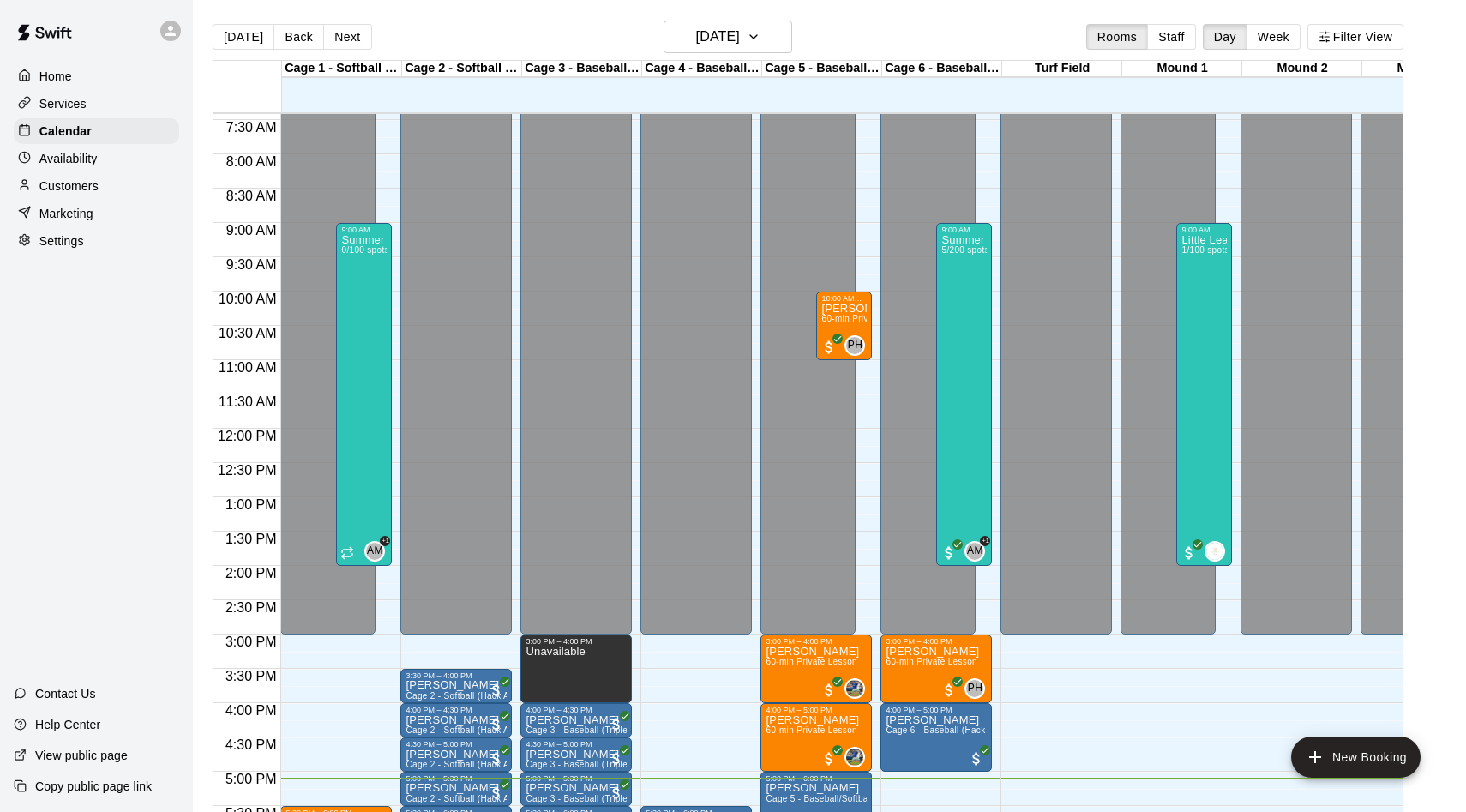
scroll to position [507, 0]
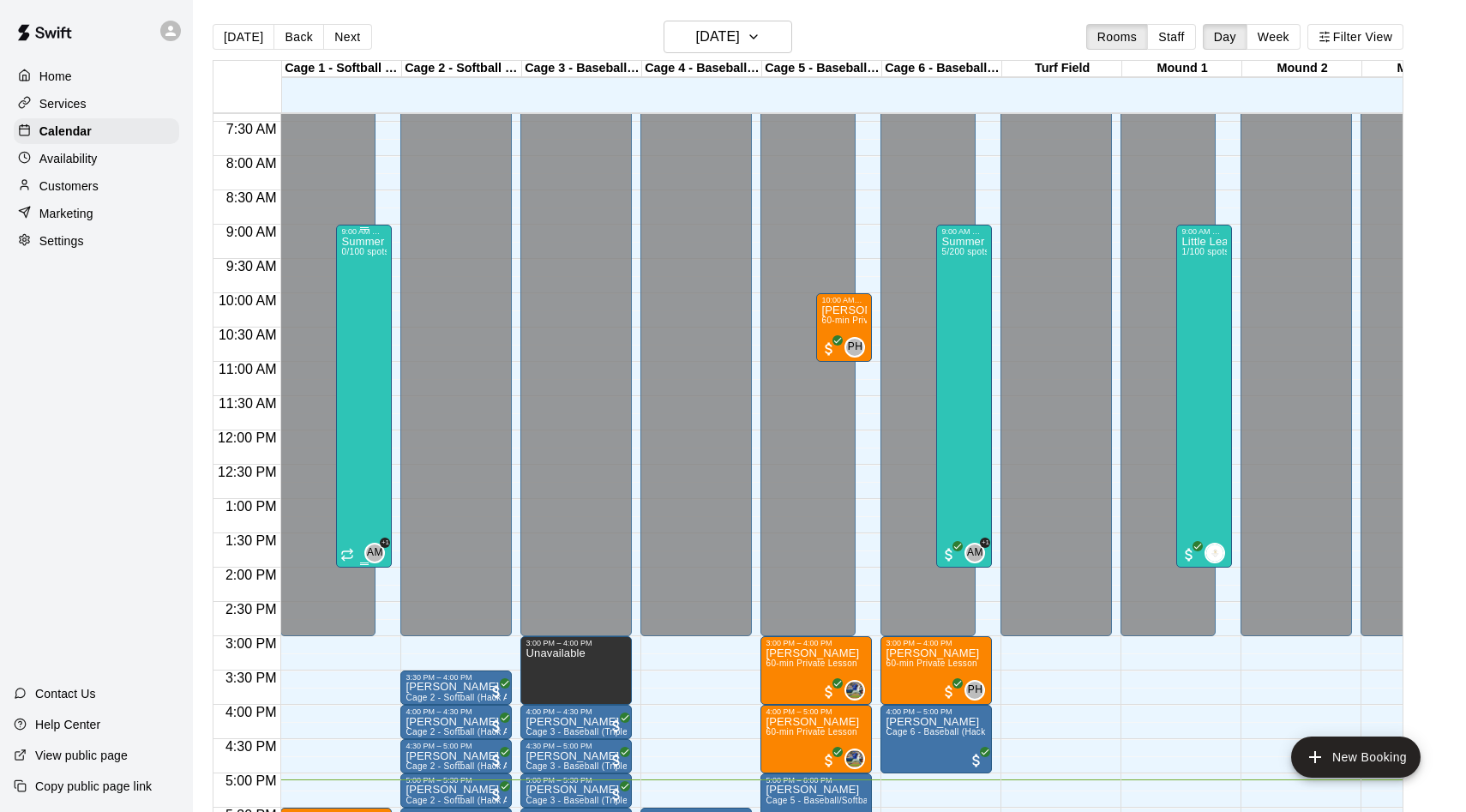
click at [369, 355] on div "Summer Camp 2025 - WEEK RATE 0/100 spots" at bounding box center [364, 642] width 46 height 812
click at [363, 306] on button "edit" at bounding box center [360, 295] width 34 height 33
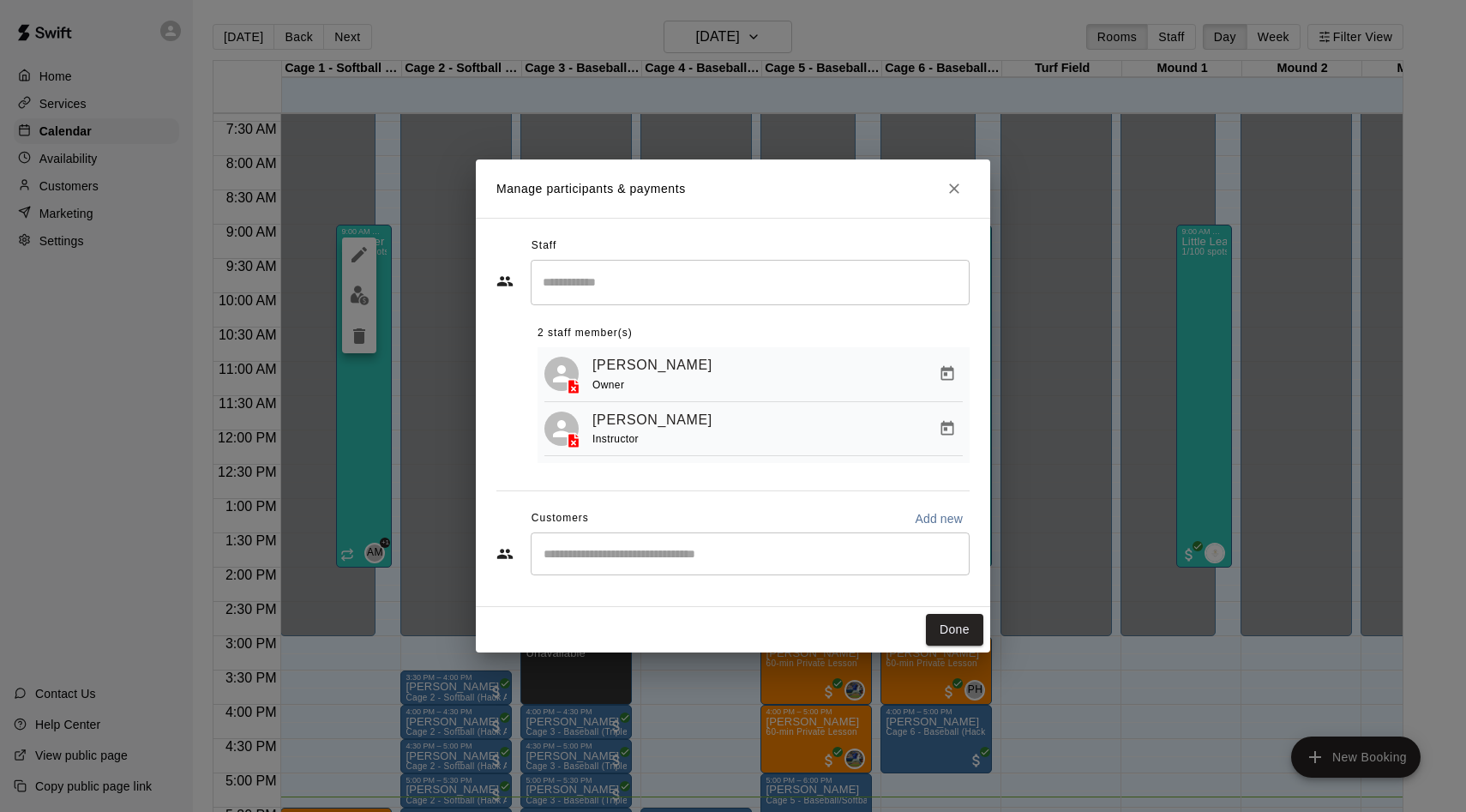
click at [969, 184] on h2 "Manage participants & payments" at bounding box center [733, 188] width 515 height 58
click at [952, 184] on icon "Close" at bounding box center [954, 188] width 17 height 17
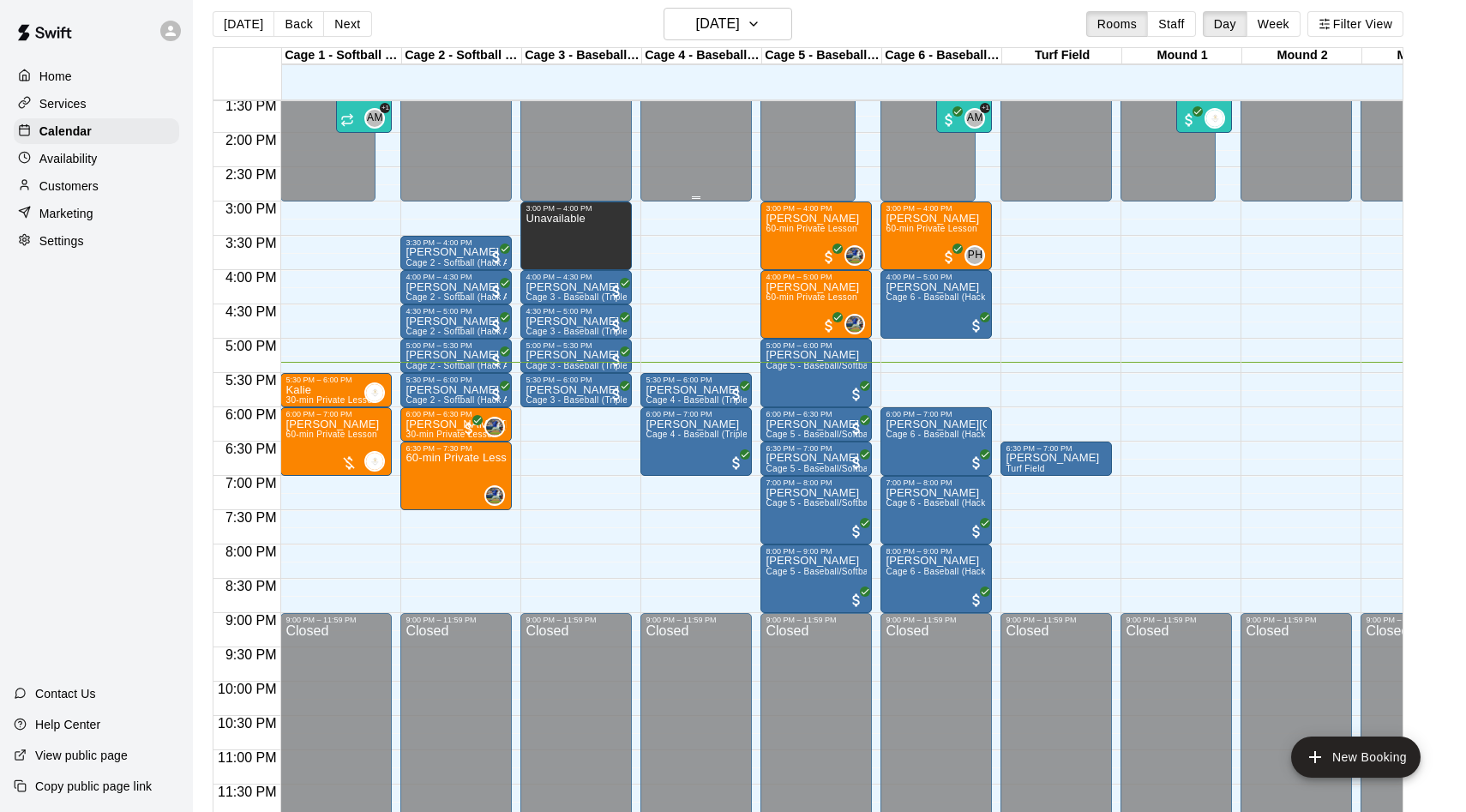
scroll to position [12, 0]
